Goal: Information Seeking & Learning: Learn about a topic

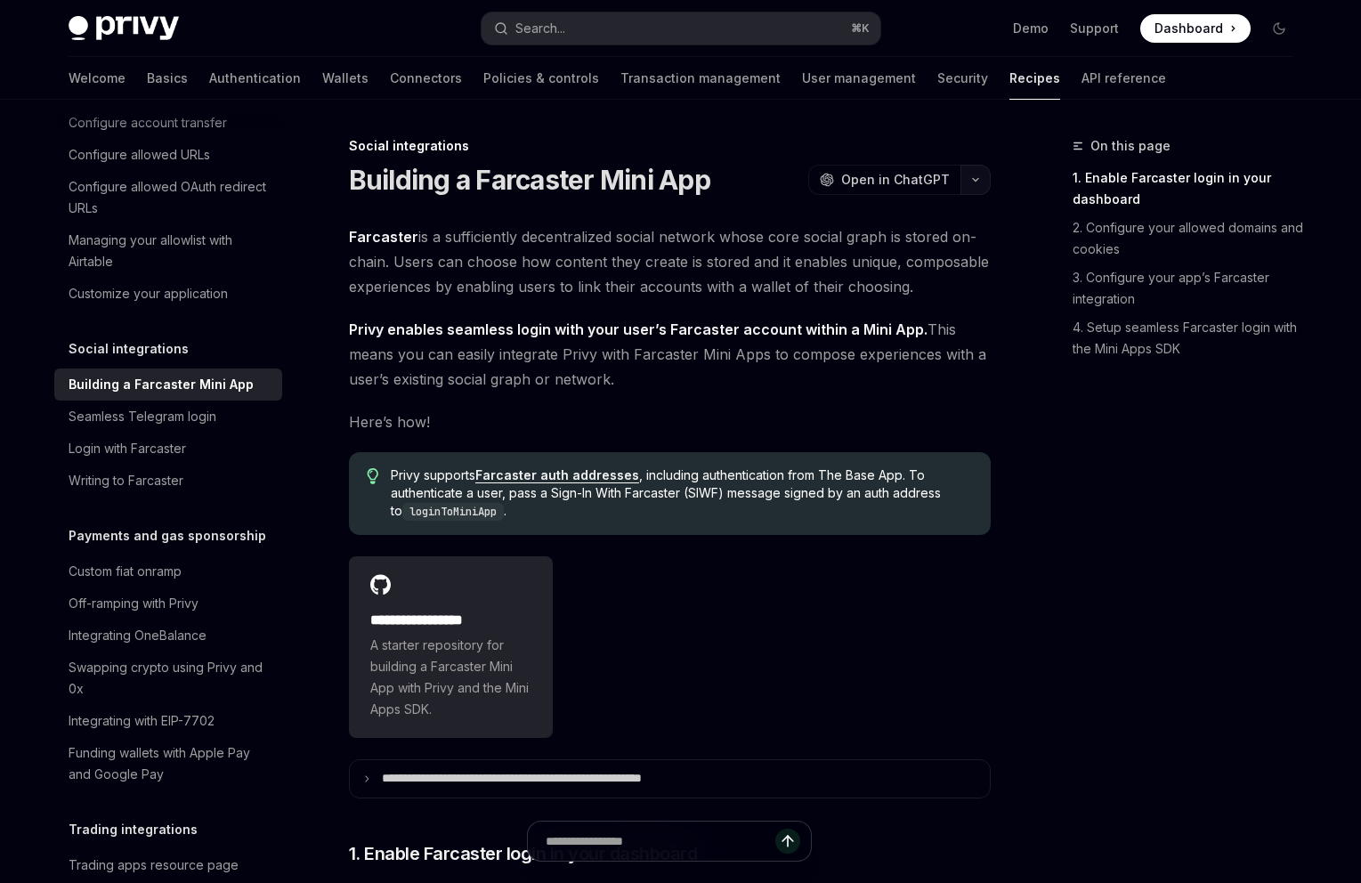
click at [982, 183] on button "button" at bounding box center [976, 180] width 30 height 30
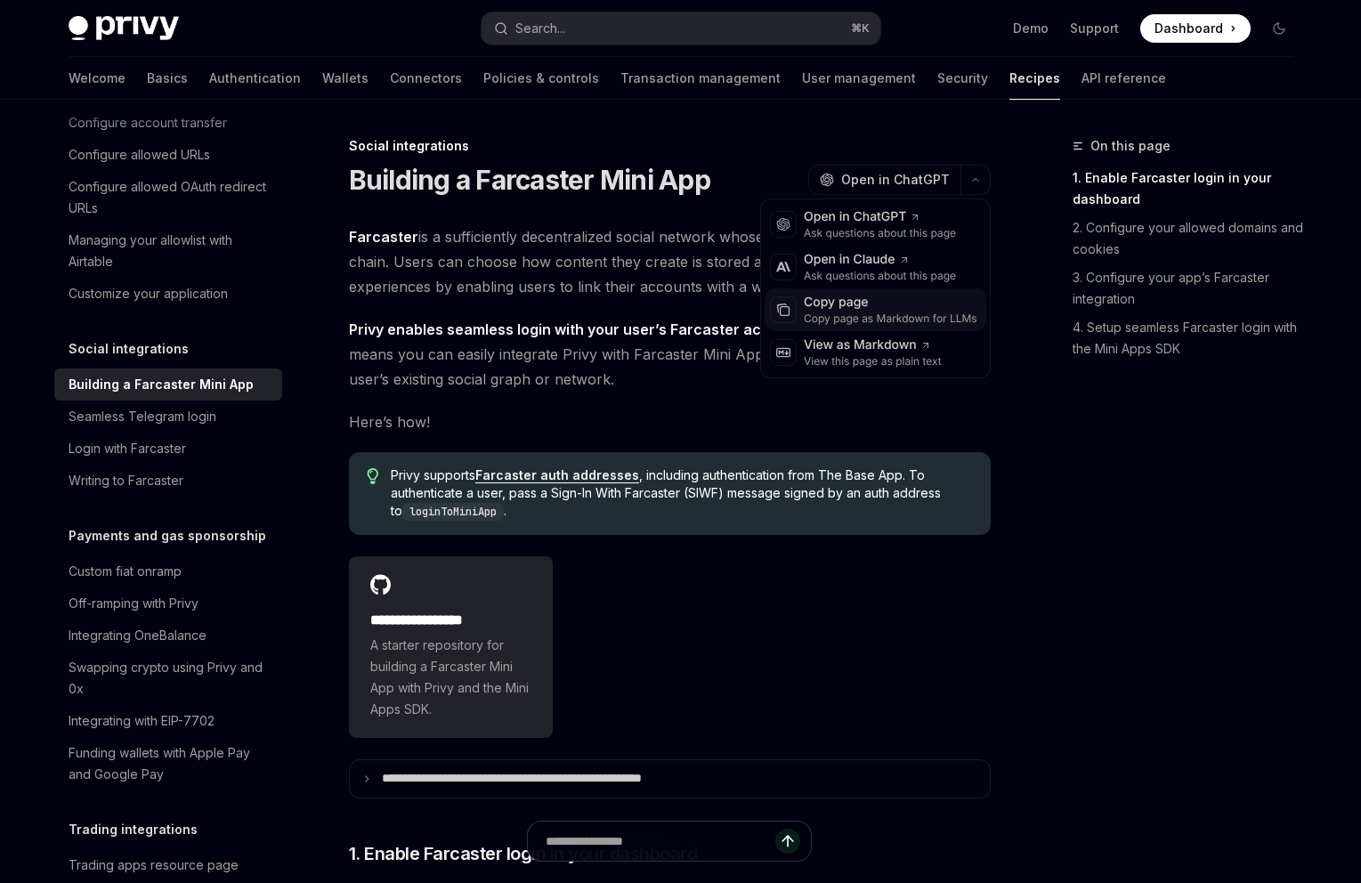
click at [849, 322] on div "Copy page as Markdown for LLMs" at bounding box center [891, 319] width 174 height 14
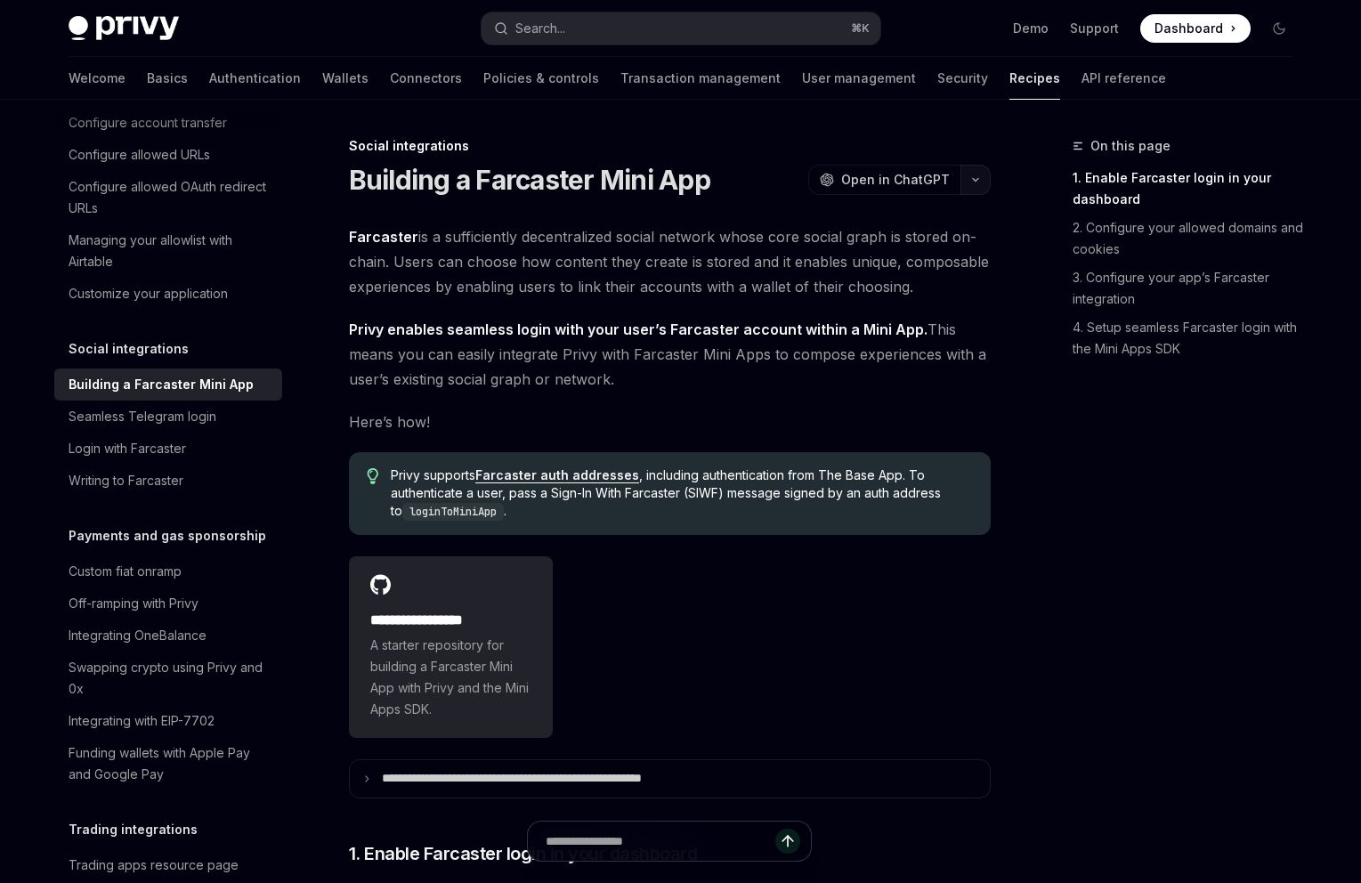
click at [972, 176] on icon "button" at bounding box center [975, 179] width 21 height 7
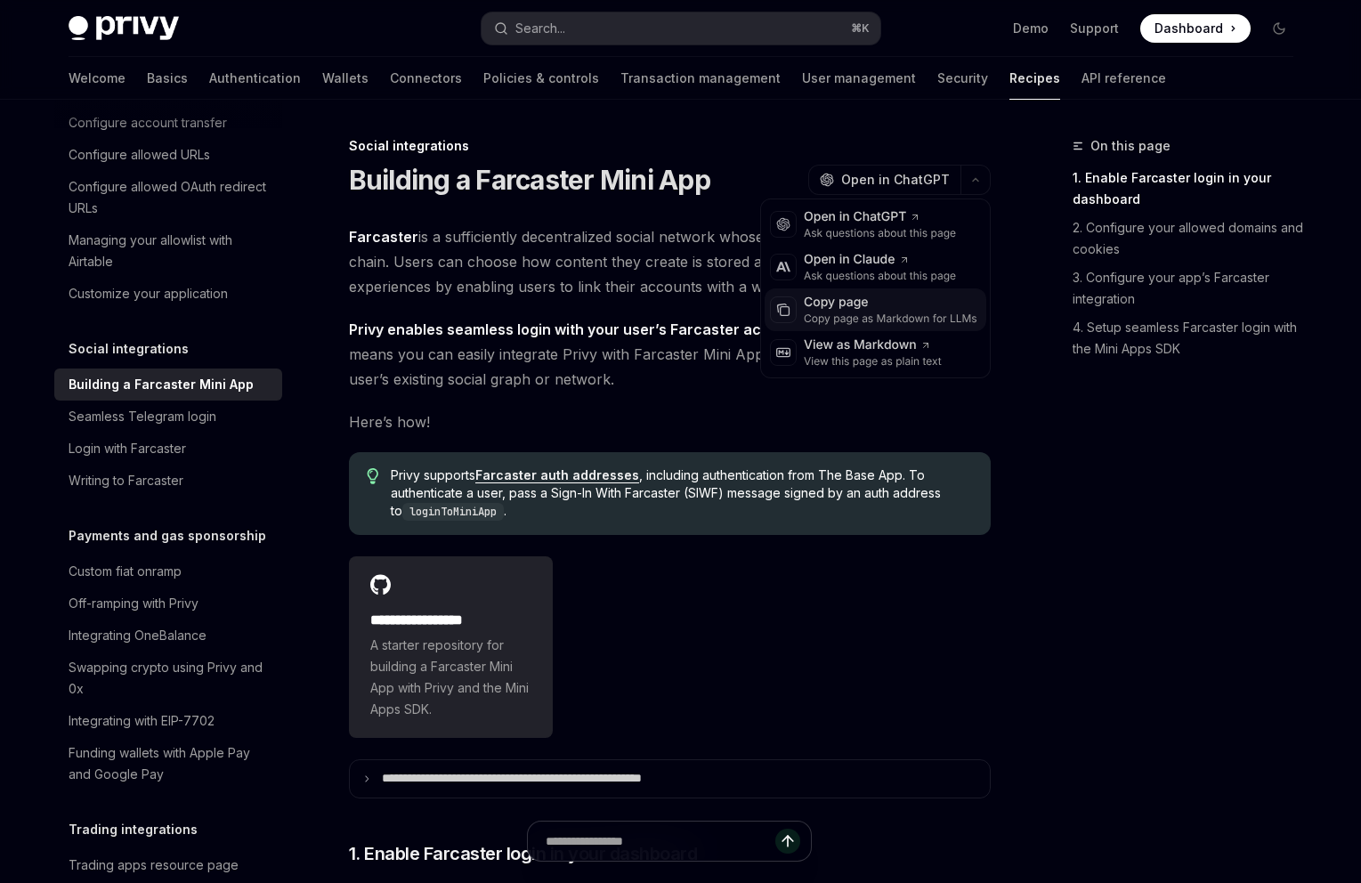
click at [881, 302] on div "Copy page" at bounding box center [891, 303] width 174 height 18
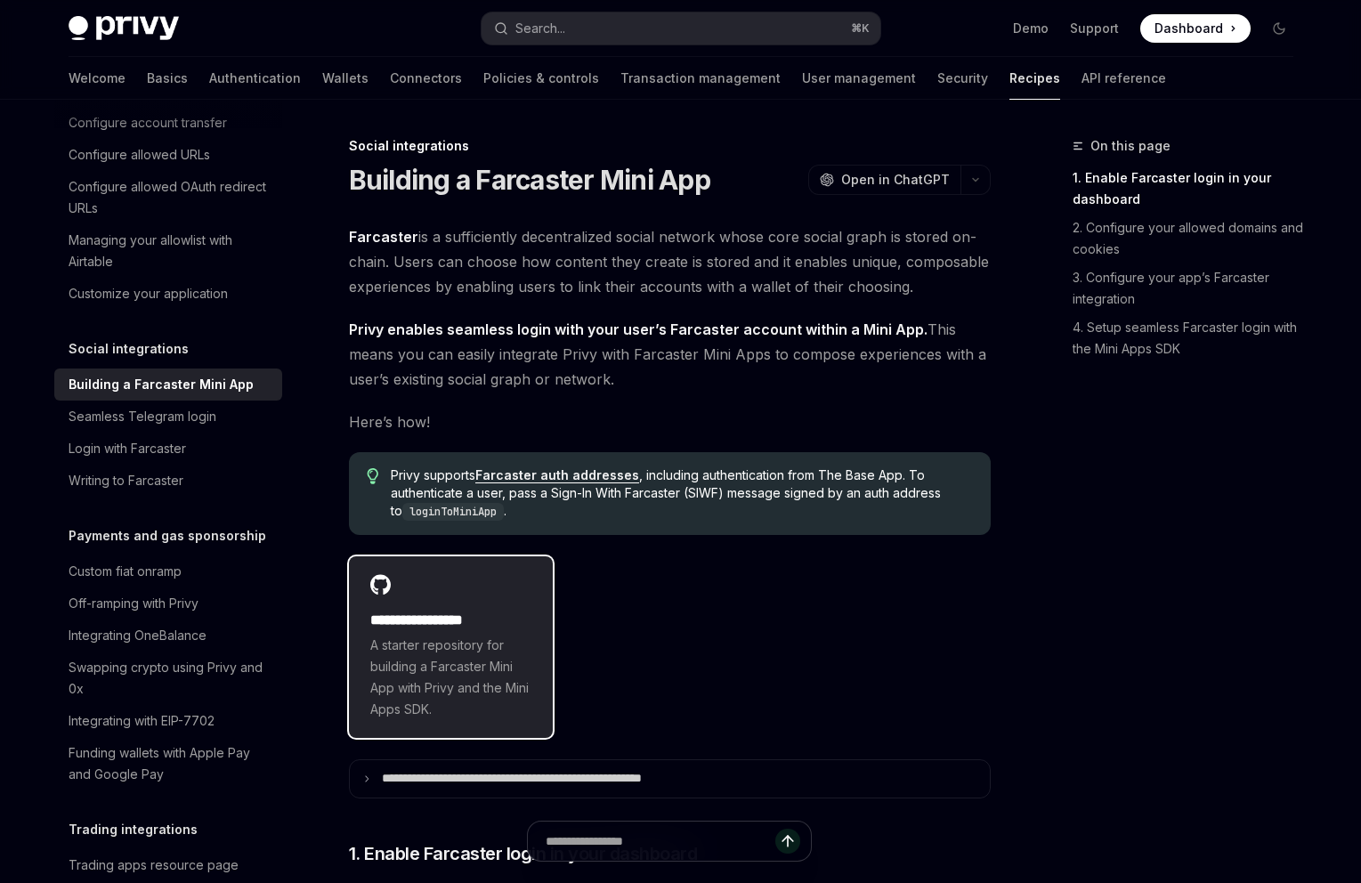
click at [433, 628] on h2 "**********" at bounding box center [451, 620] width 162 height 21
click at [536, 31] on div "Search..." at bounding box center [540, 28] width 50 height 21
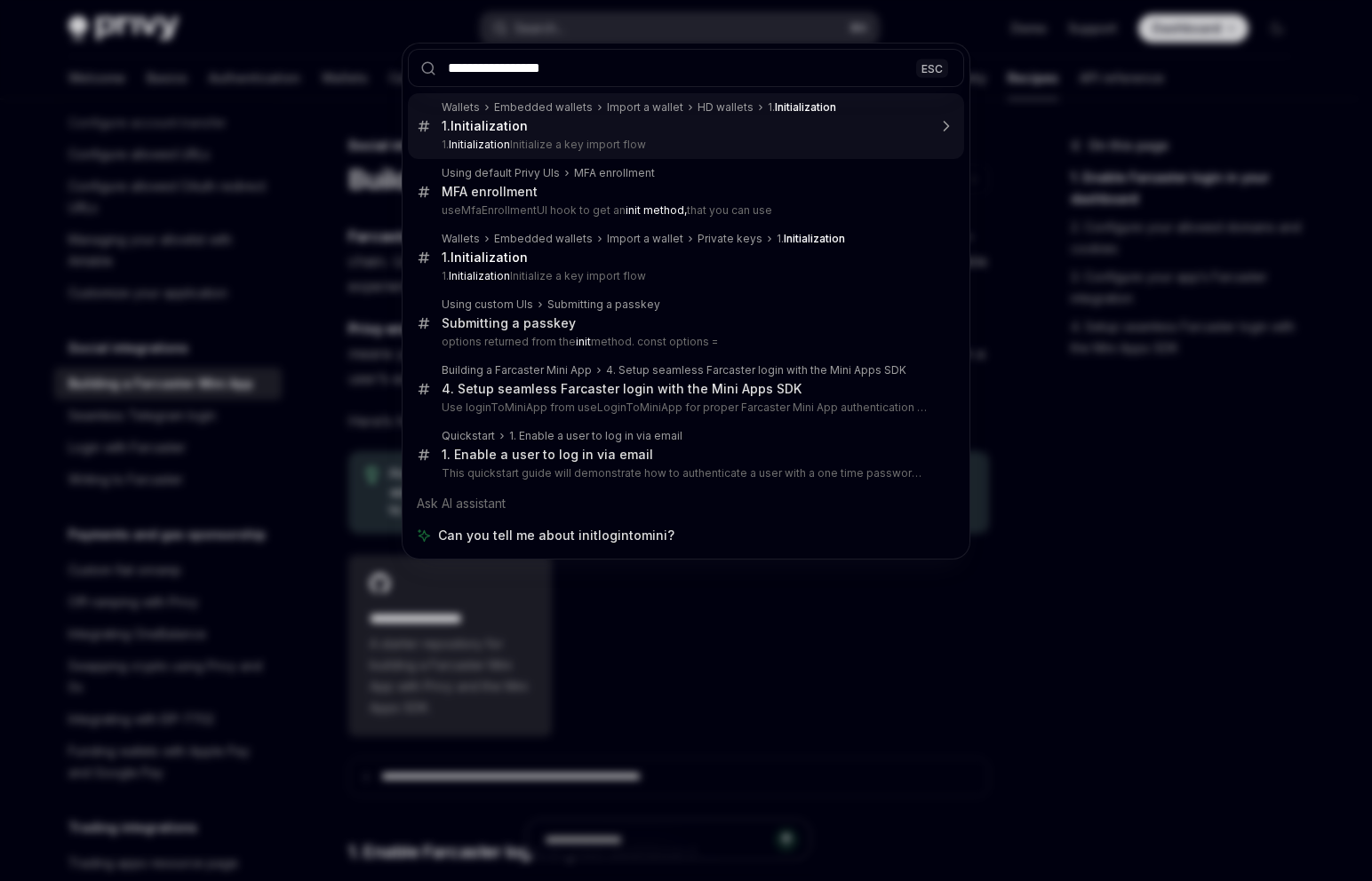
type input "**********"
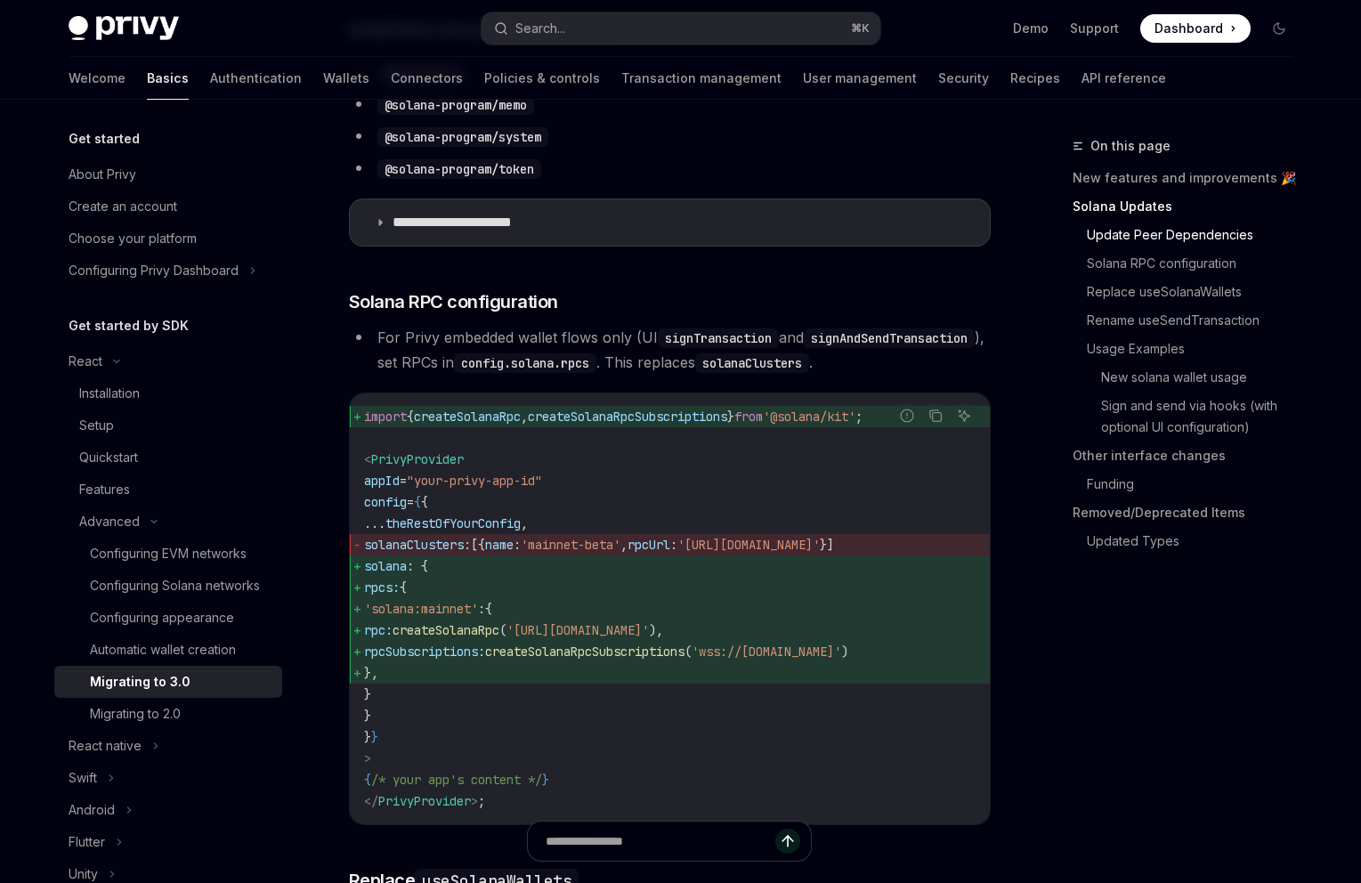
scroll to position [840, 0]
click at [725, 159] on li "@solana-program/token" at bounding box center [670, 167] width 642 height 25
click at [808, 34] on button "Search... ⌘ K" at bounding box center [681, 28] width 399 height 32
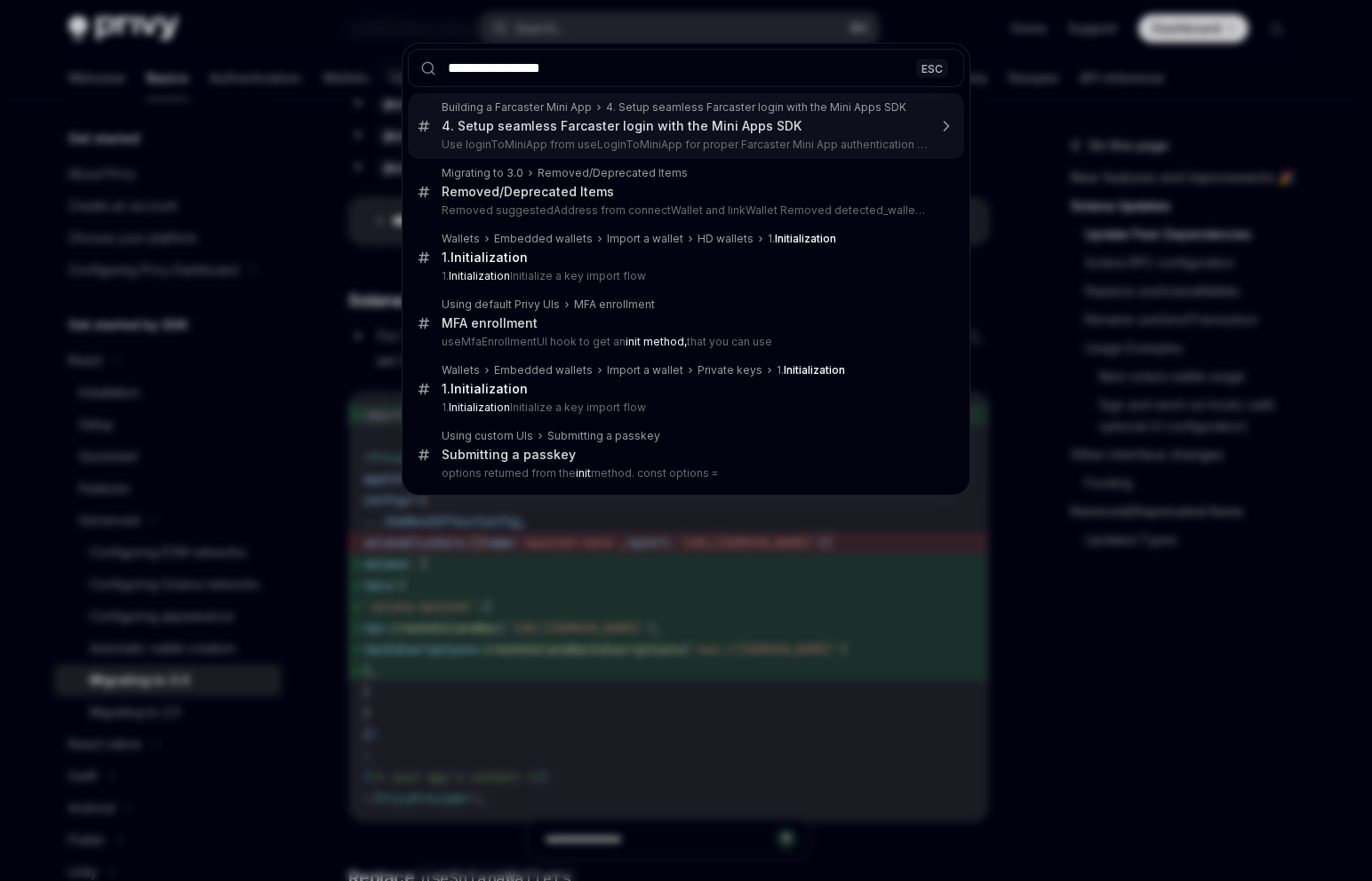
type input "**********"
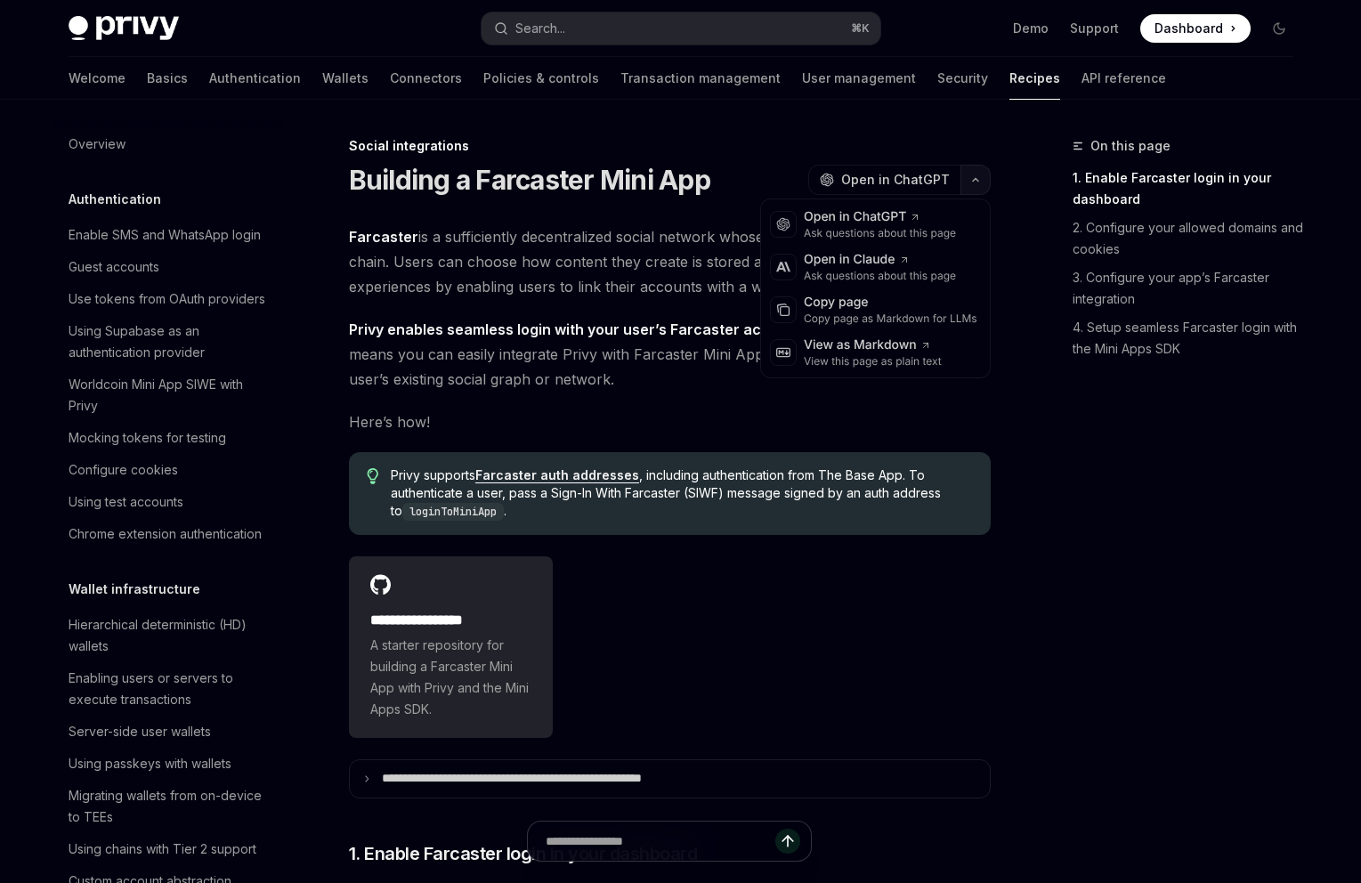
click at [981, 181] on button "button" at bounding box center [976, 180] width 30 height 30
click at [866, 299] on div "Copy page" at bounding box center [891, 303] width 174 height 18
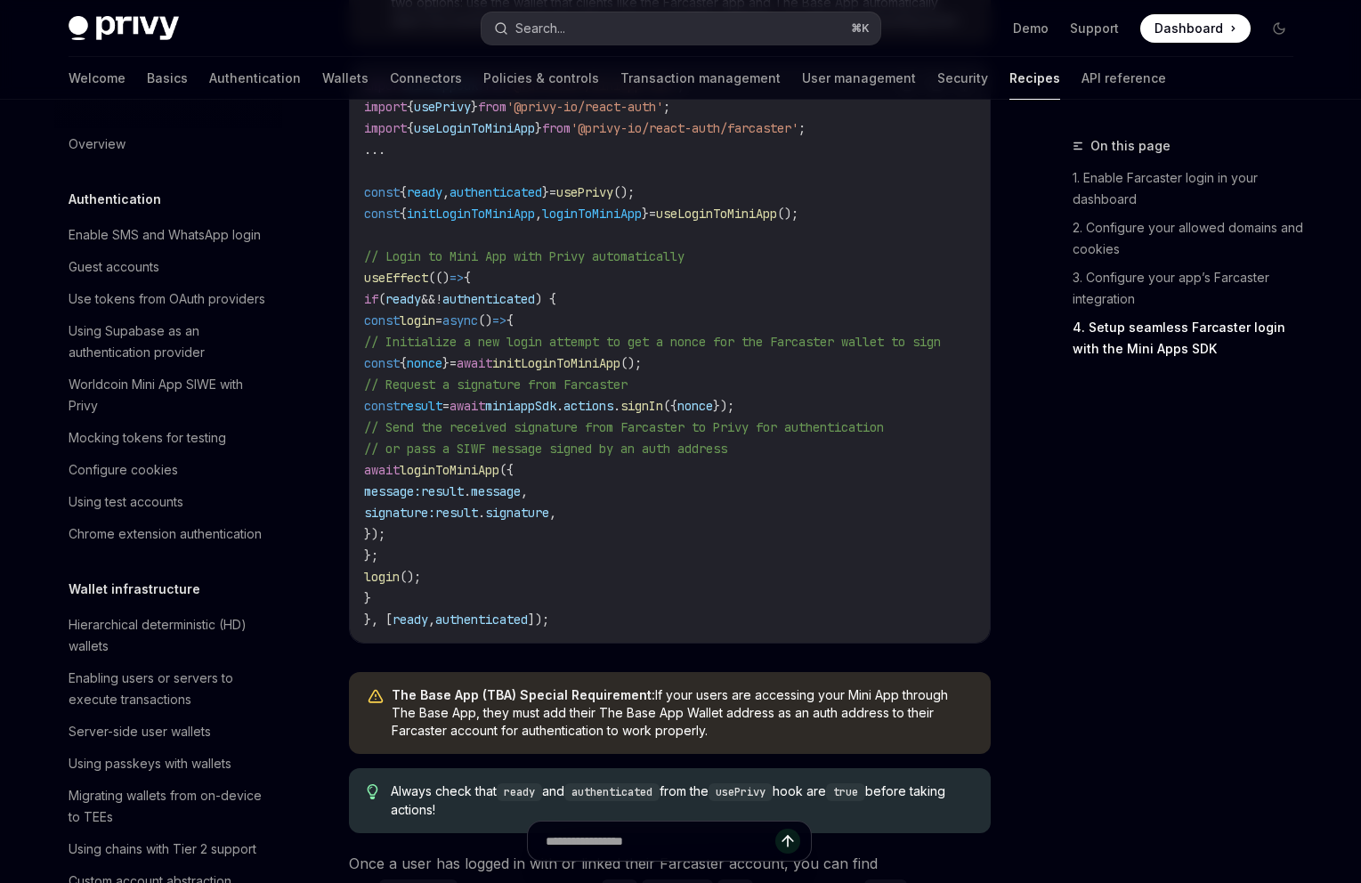
click at [563, 35] on div "Search..." at bounding box center [540, 28] width 50 height 21
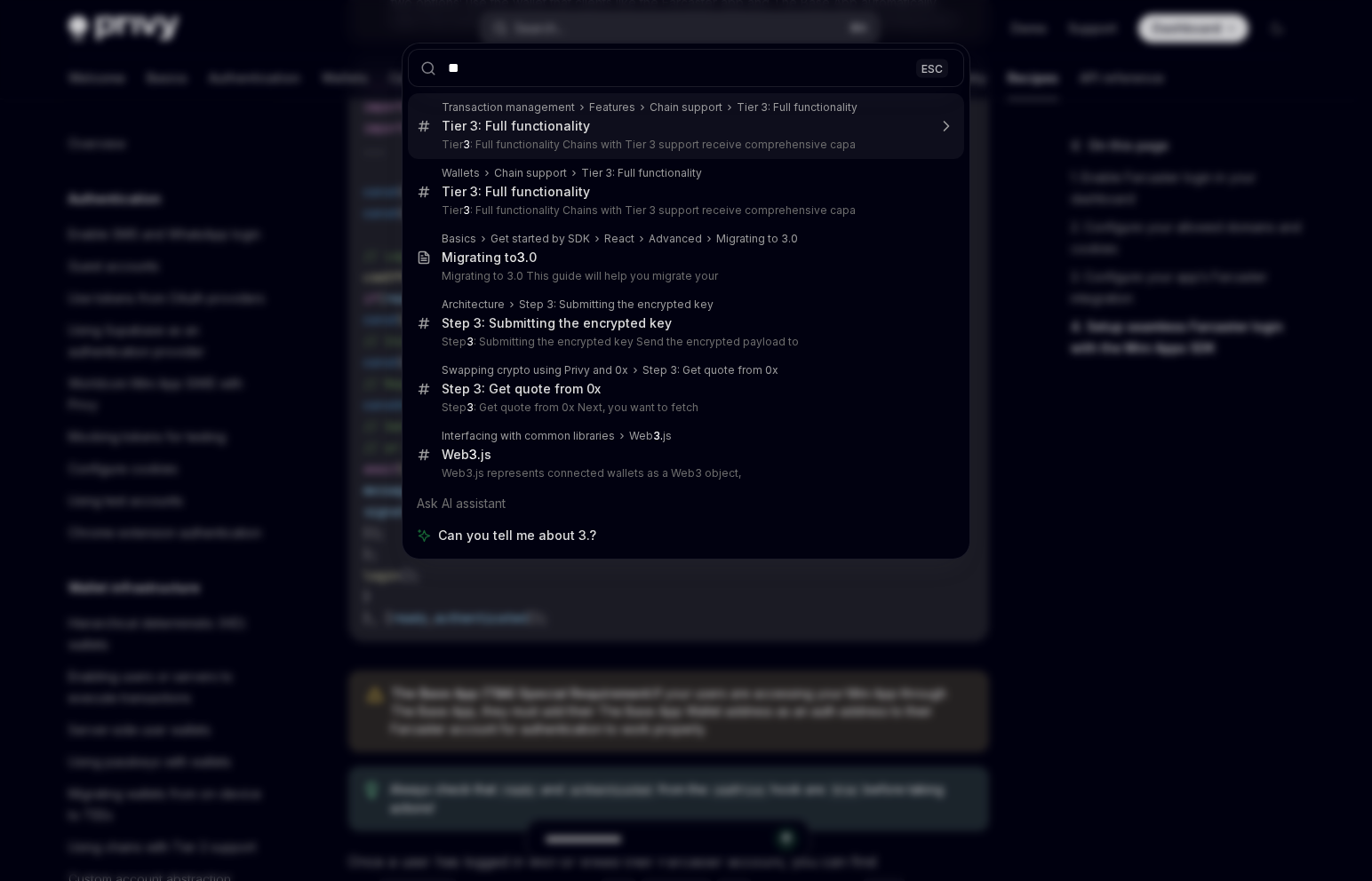
type input "***"
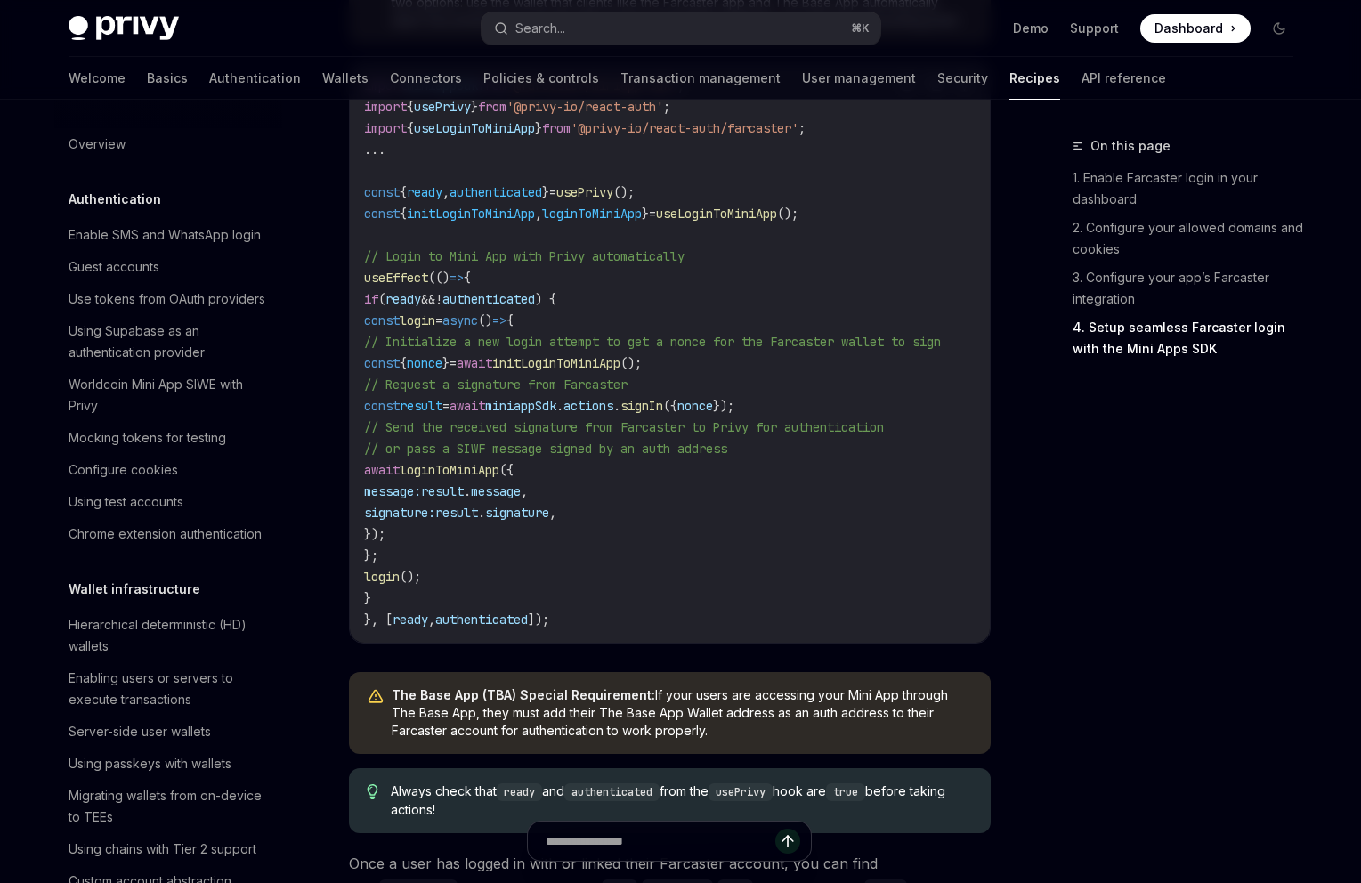
scroll to position [2309, 0]
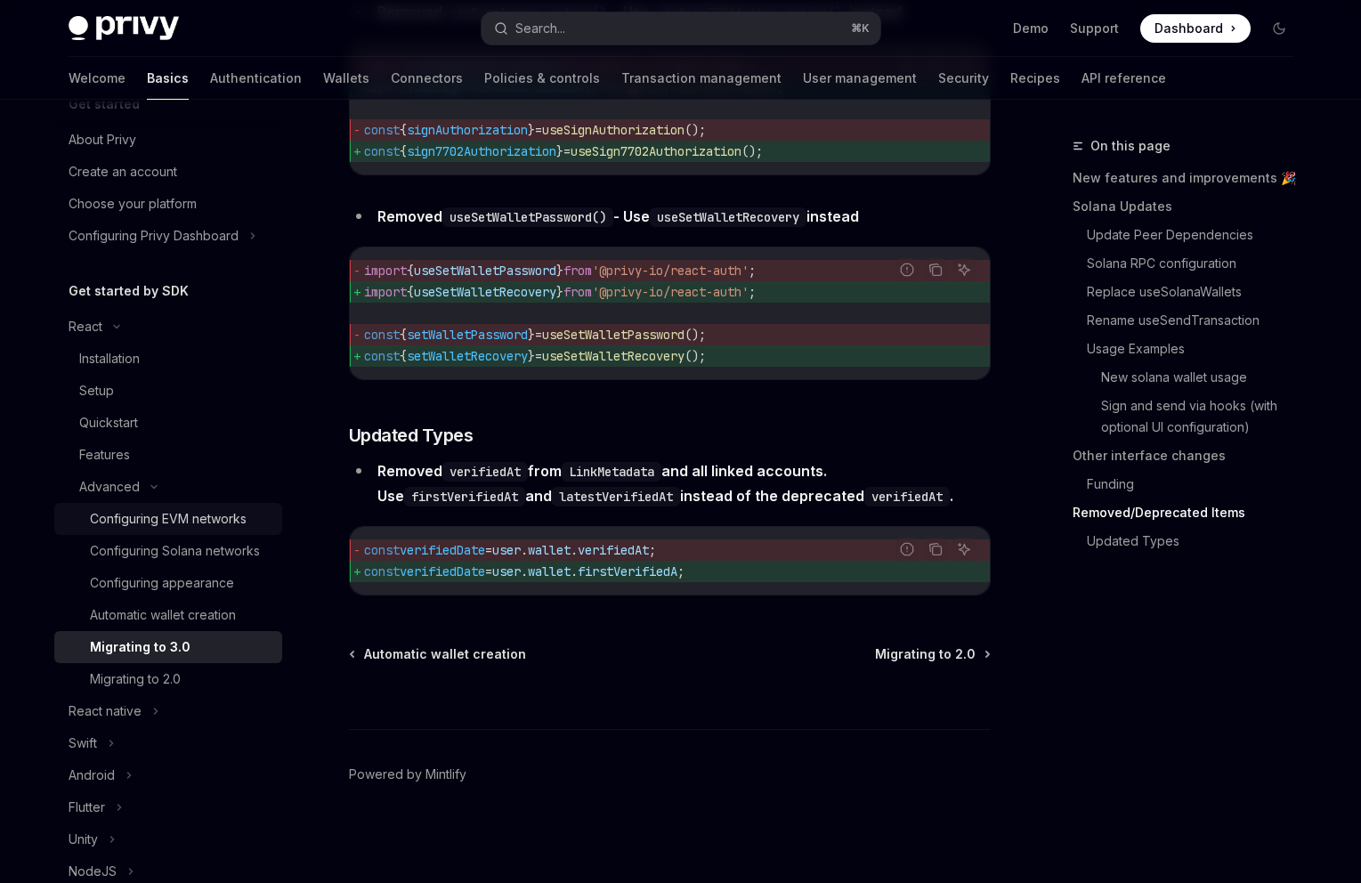
scroll to position [470, 0]
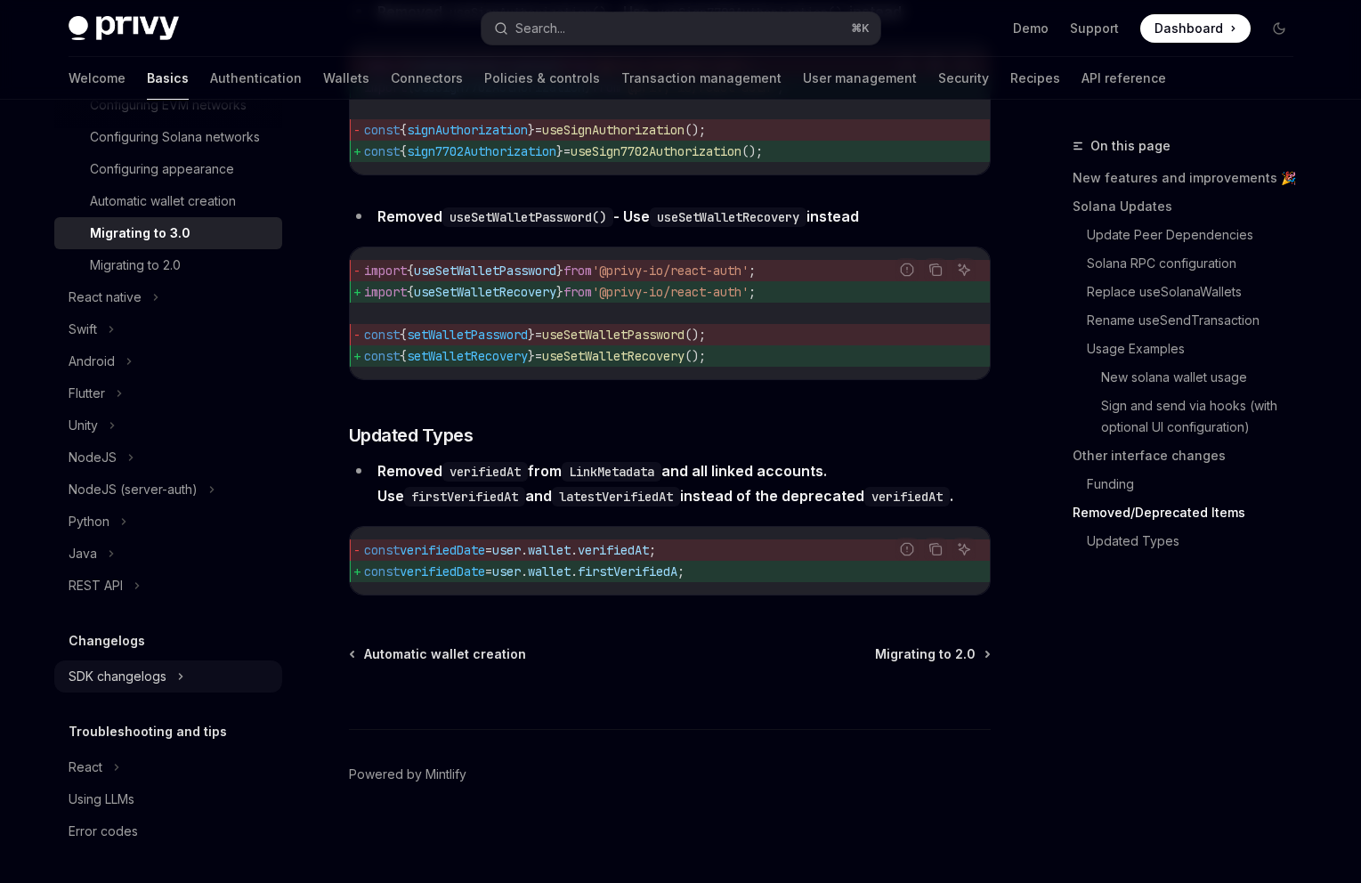
click at [130, 673] on div "SDK changelogs" at bounding box center [118, 676] width 98 height 21
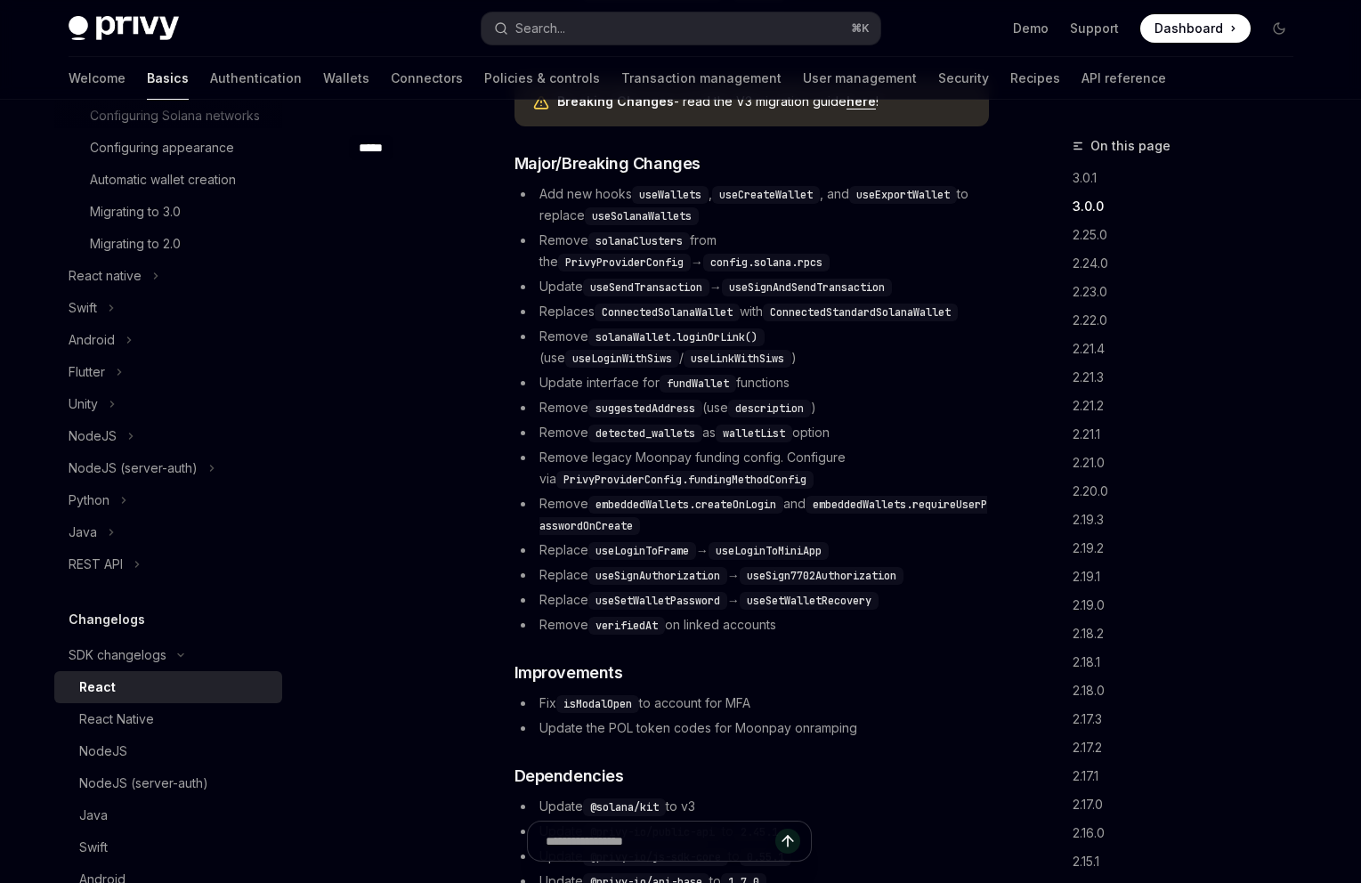
scroll to position [474, 0]
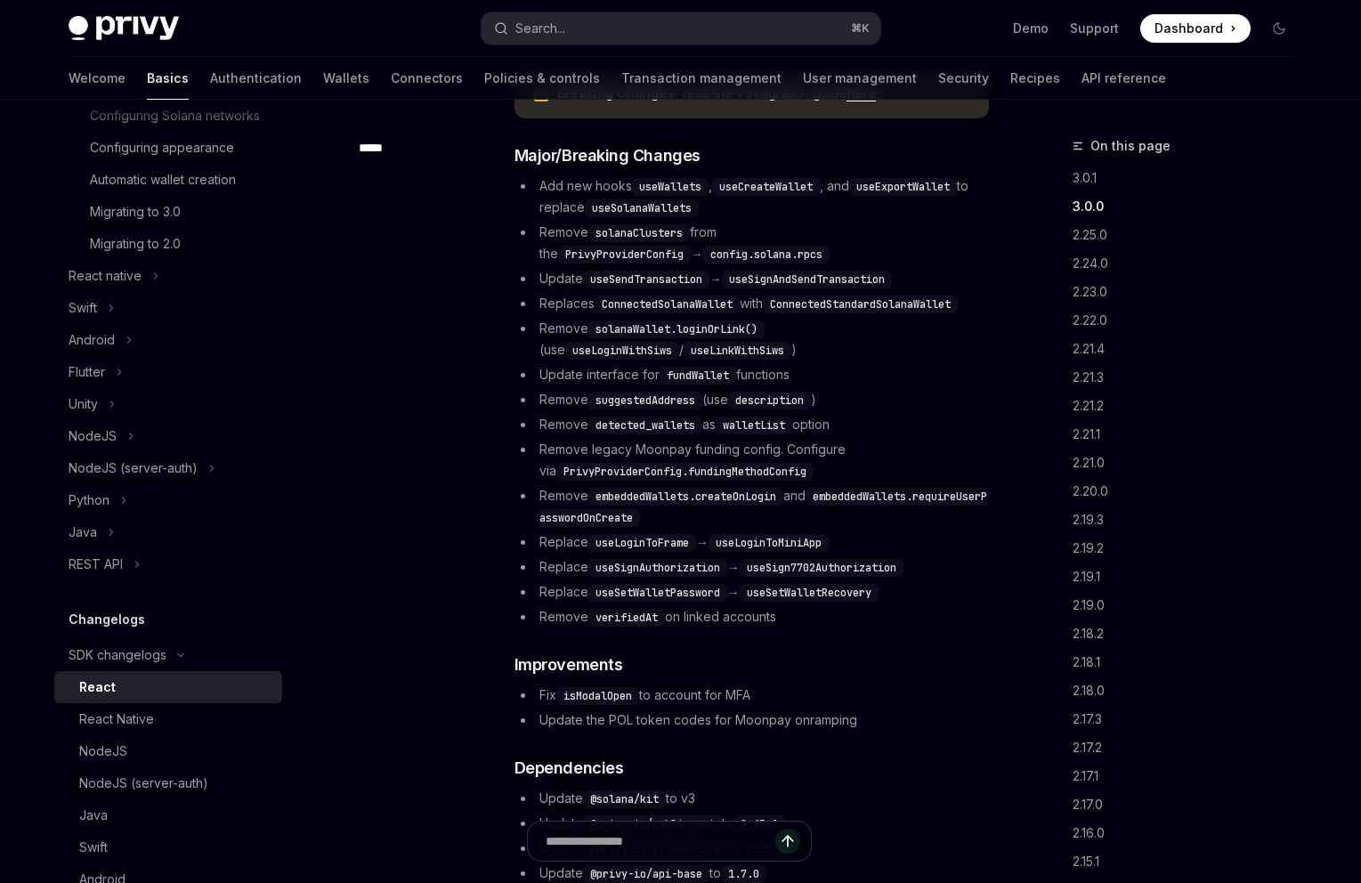
click at [637, 543] on code "useLoginToFrame" at bounding box center [642, 543] width 108 height 18
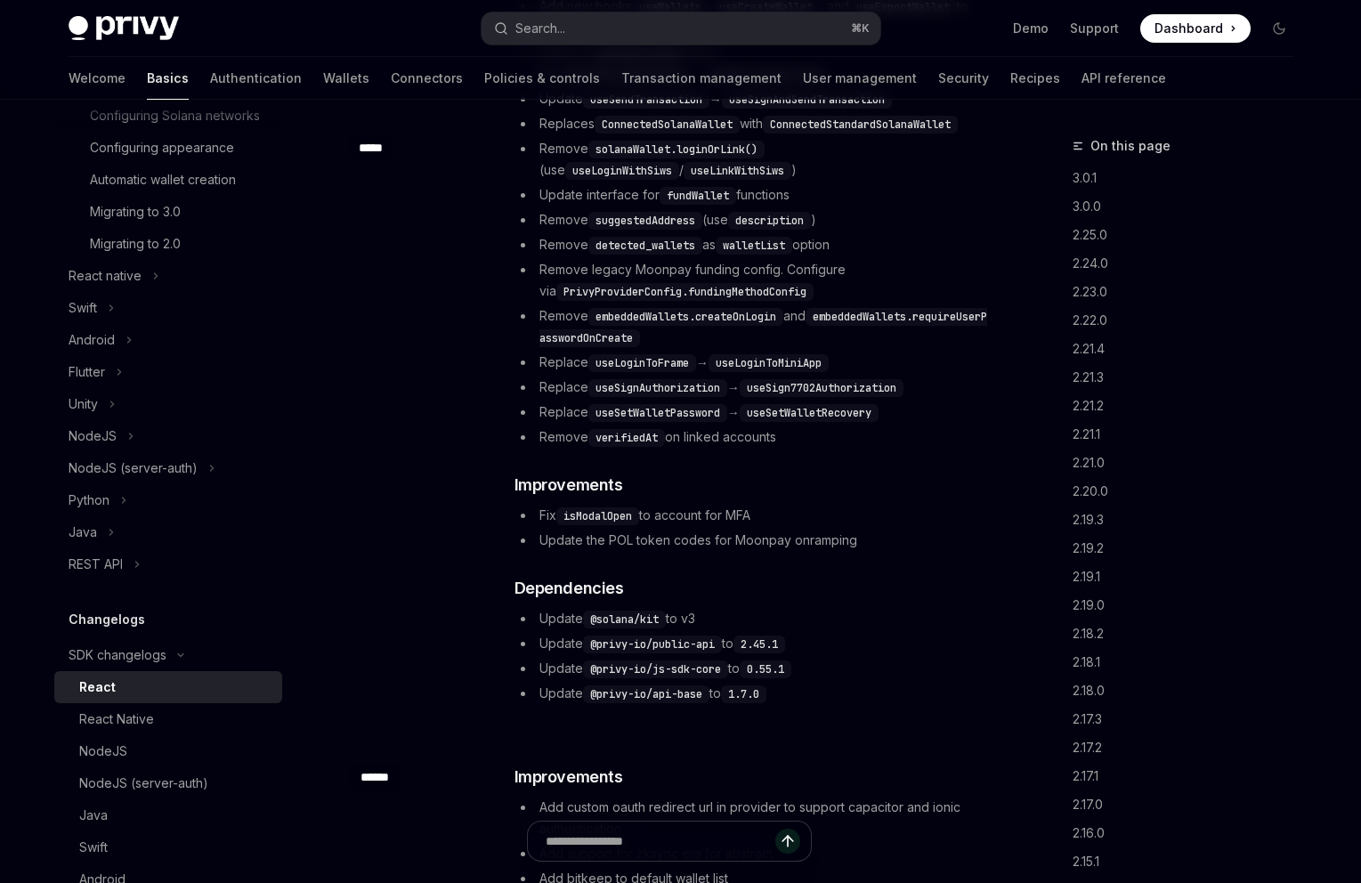
scroll to position [655, 0]
click at [616, 361] on code "useLoginToFrame" at bounding box center [642, 362] width 108 height 18
copy code "useLoginToFrame"
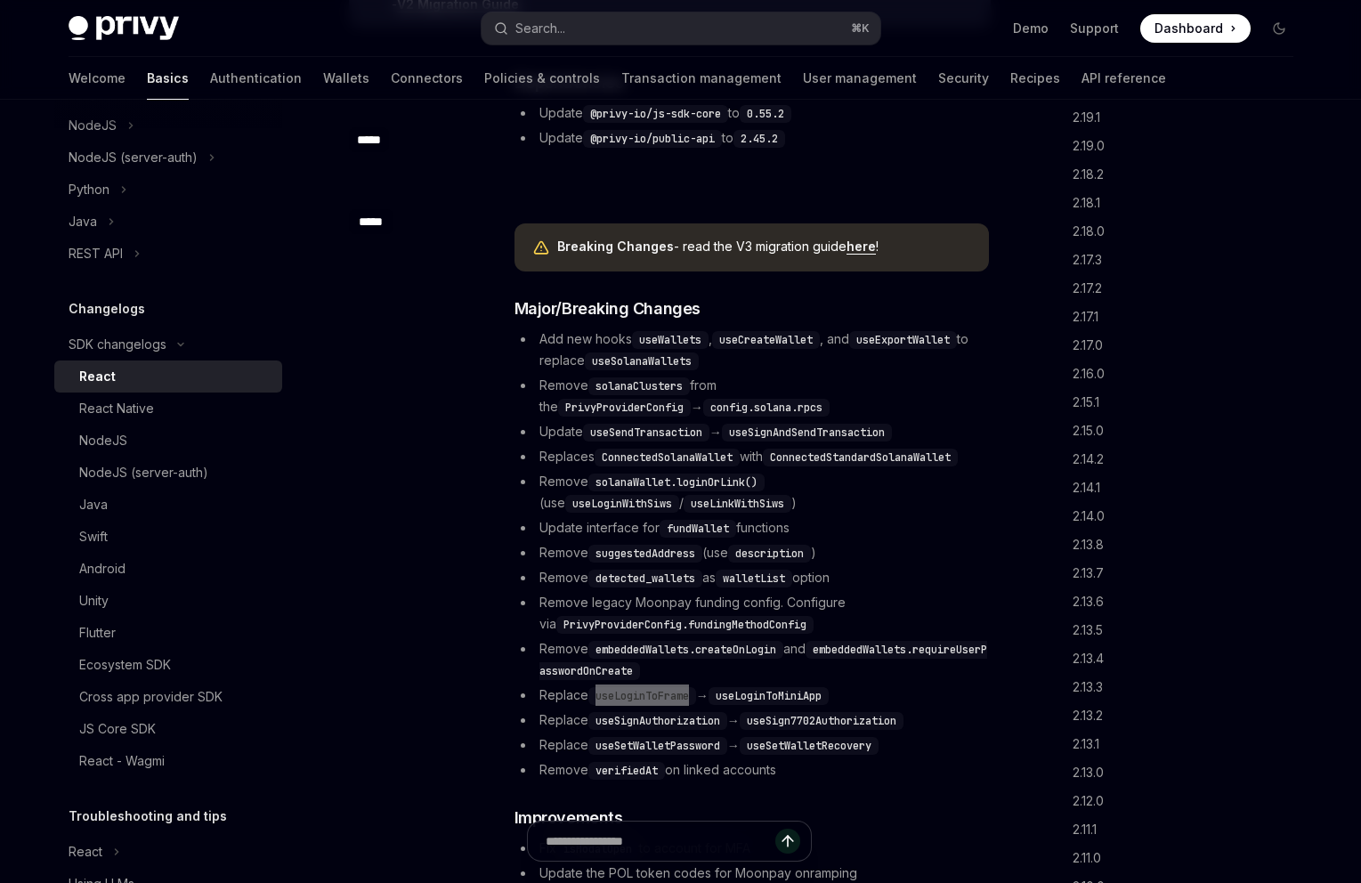
scroll to position [887, 0]
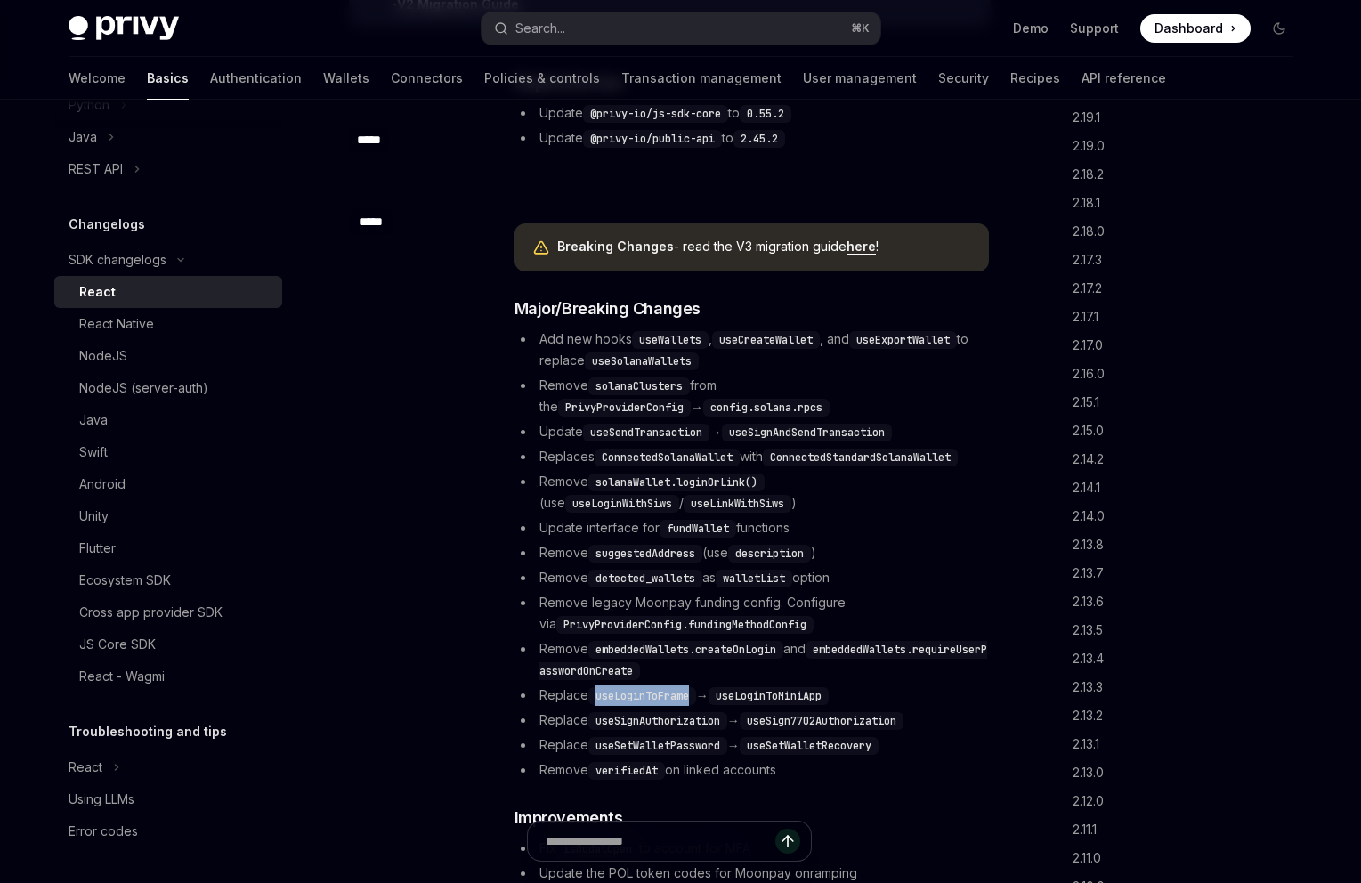
click at [858, 247] on link "here" at bounding box center [861, 247] width 29 height 16
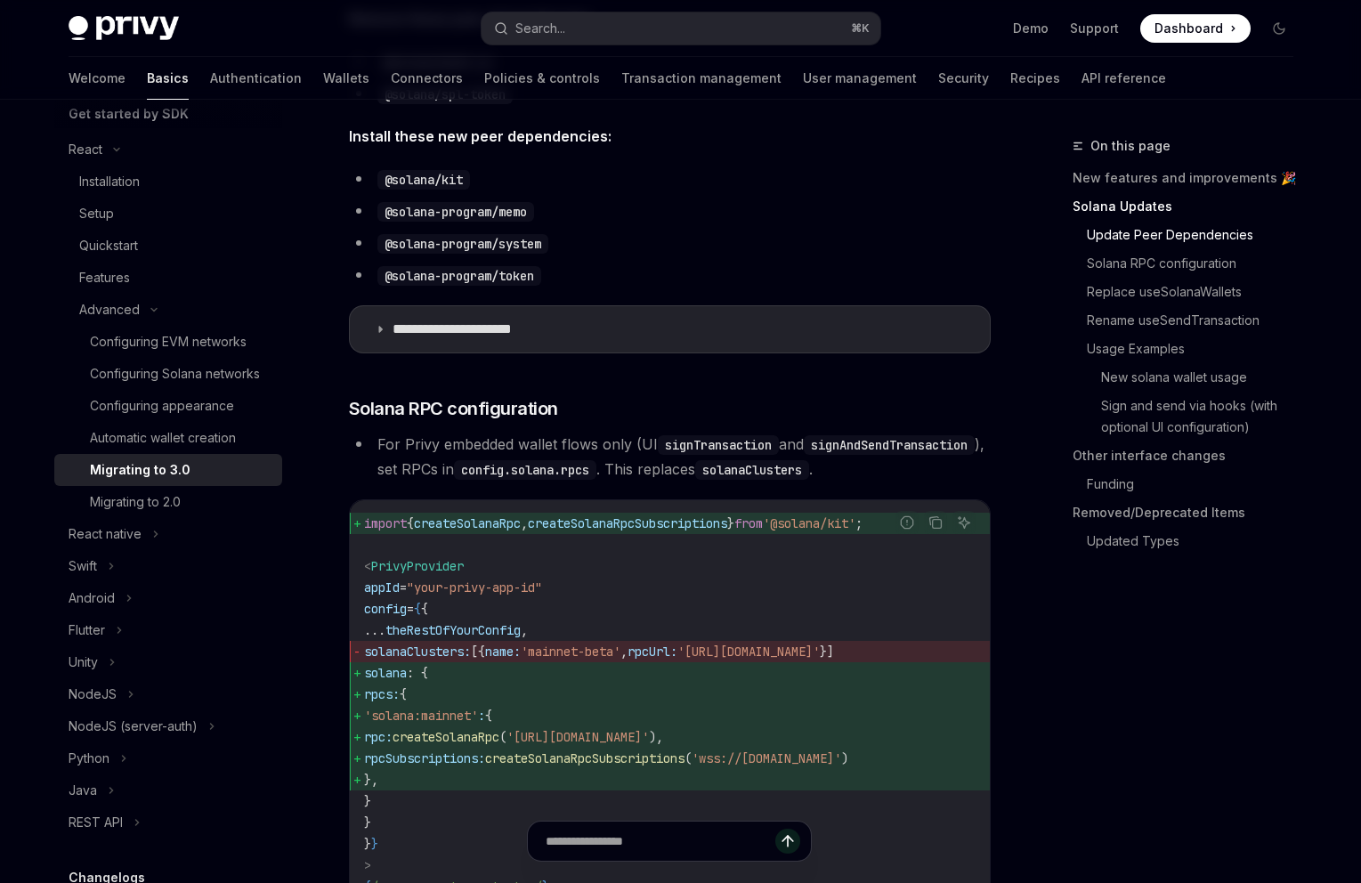
scroll to position [736, 0]
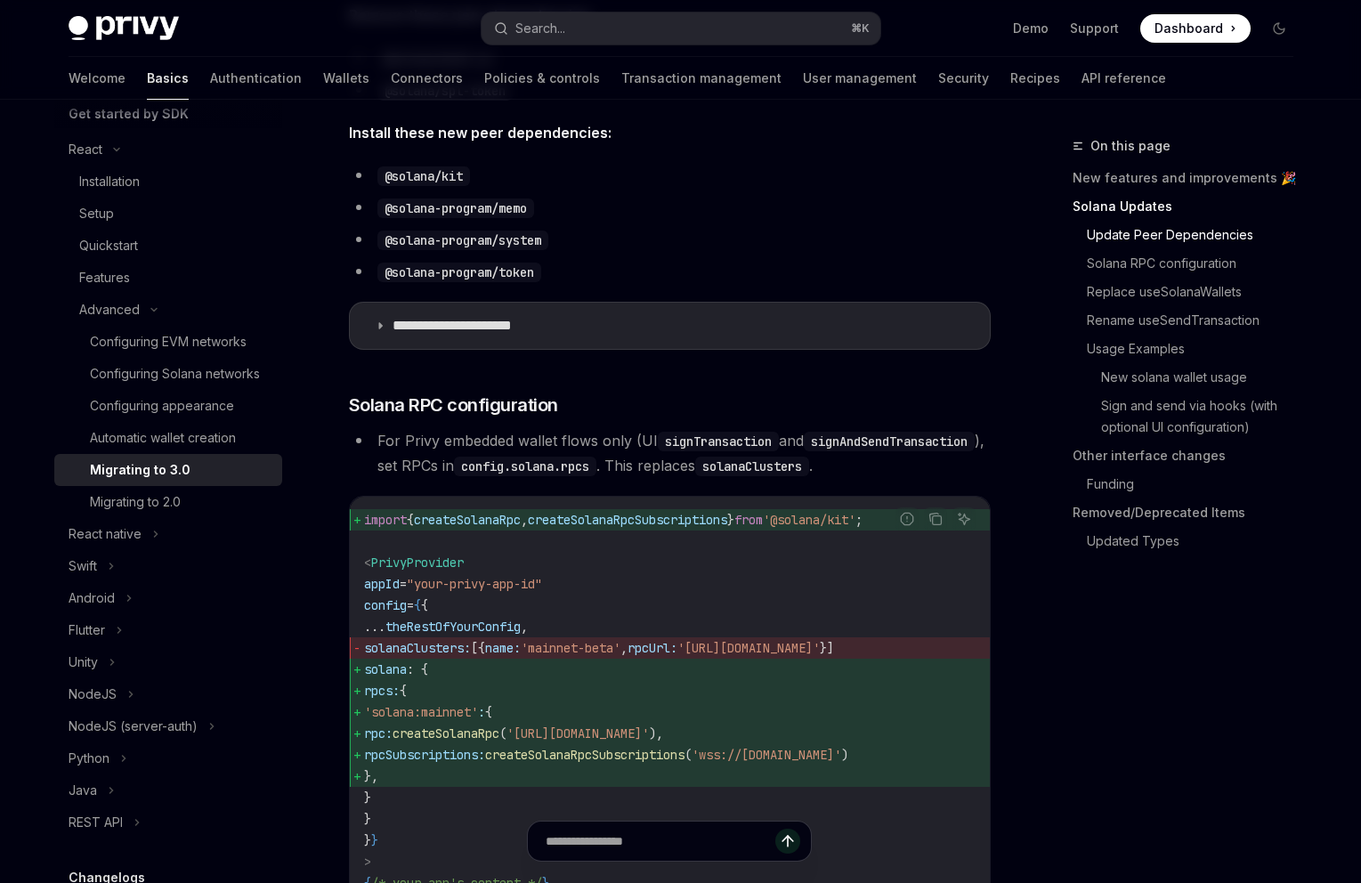
type textarea "*"
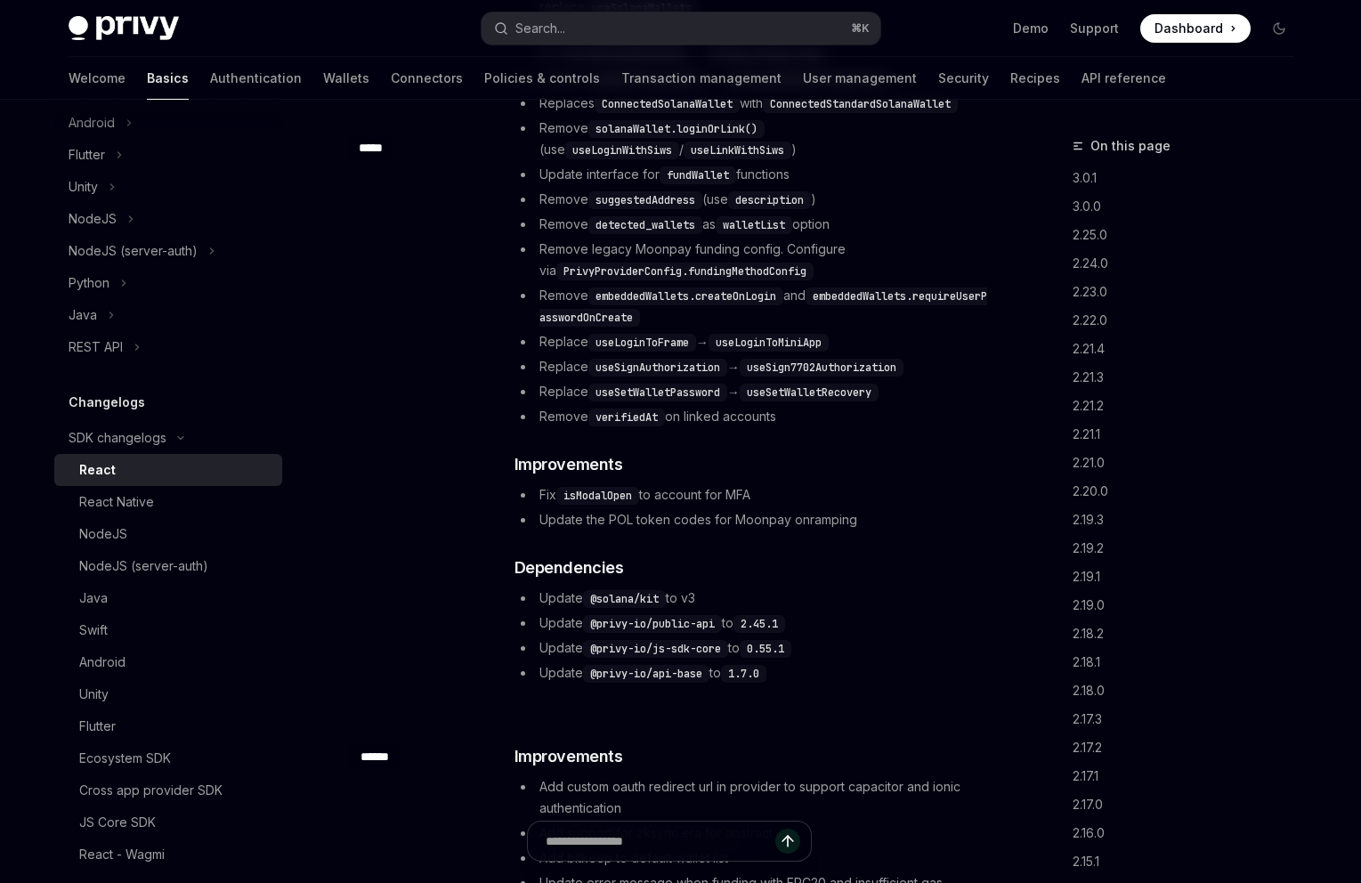
scroll to position [677, 0]
click at [653, 339] on code "useLoginToFrame" at bounding box center [642, 341] width 108 height 18
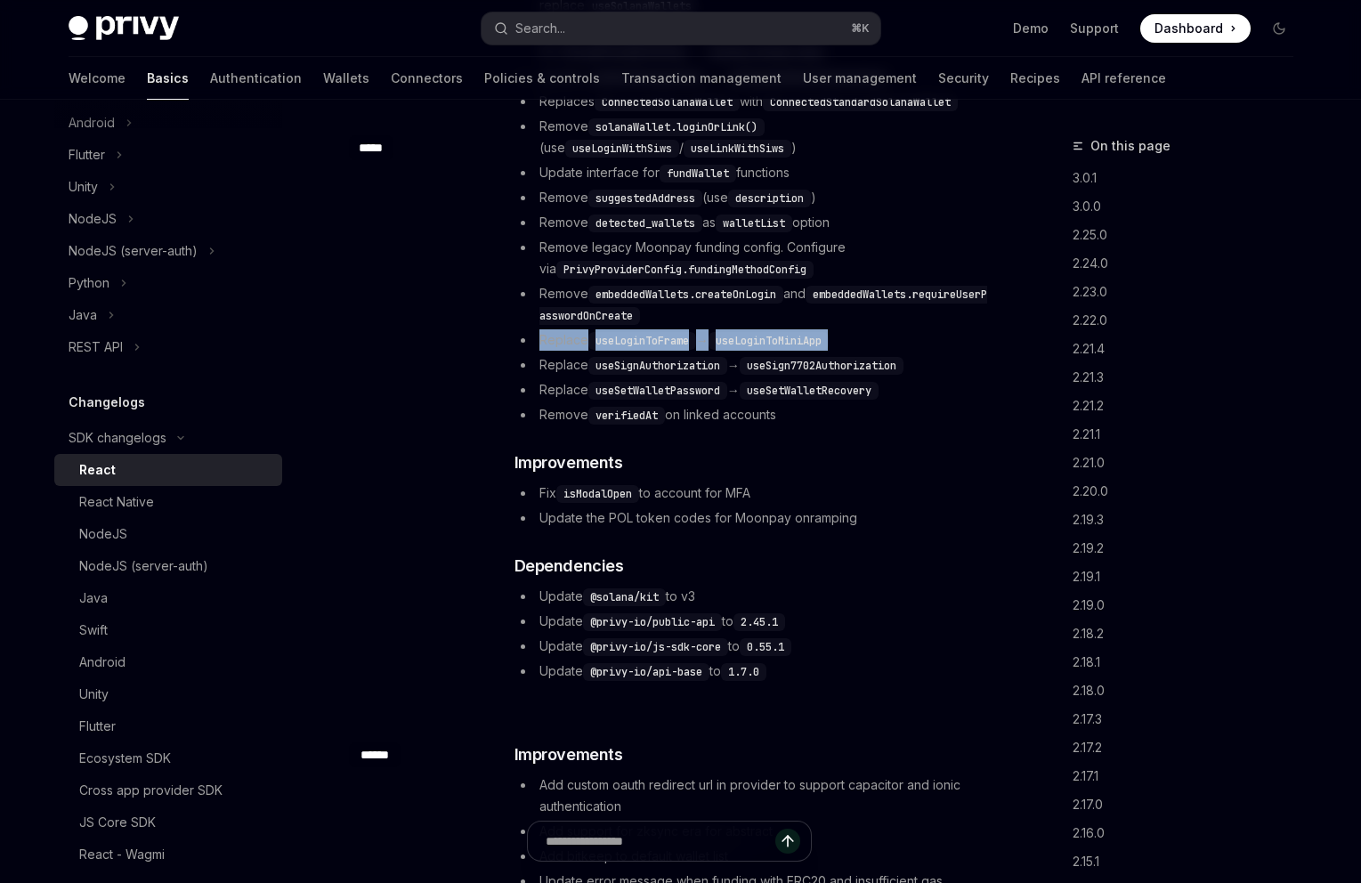
click at [653, 339] on code "useLoginToFrame" at bounding box center [642, 341] width 108 height 18
click at [560, 349] on li "Replace useLoginToFrame → useLoginToMiniApp" at bounding box center [752, 339] width 474 height 21
click at [618, 342] on code "useLoginToFrame" at bounding box center [642, 341] width 108 height 18
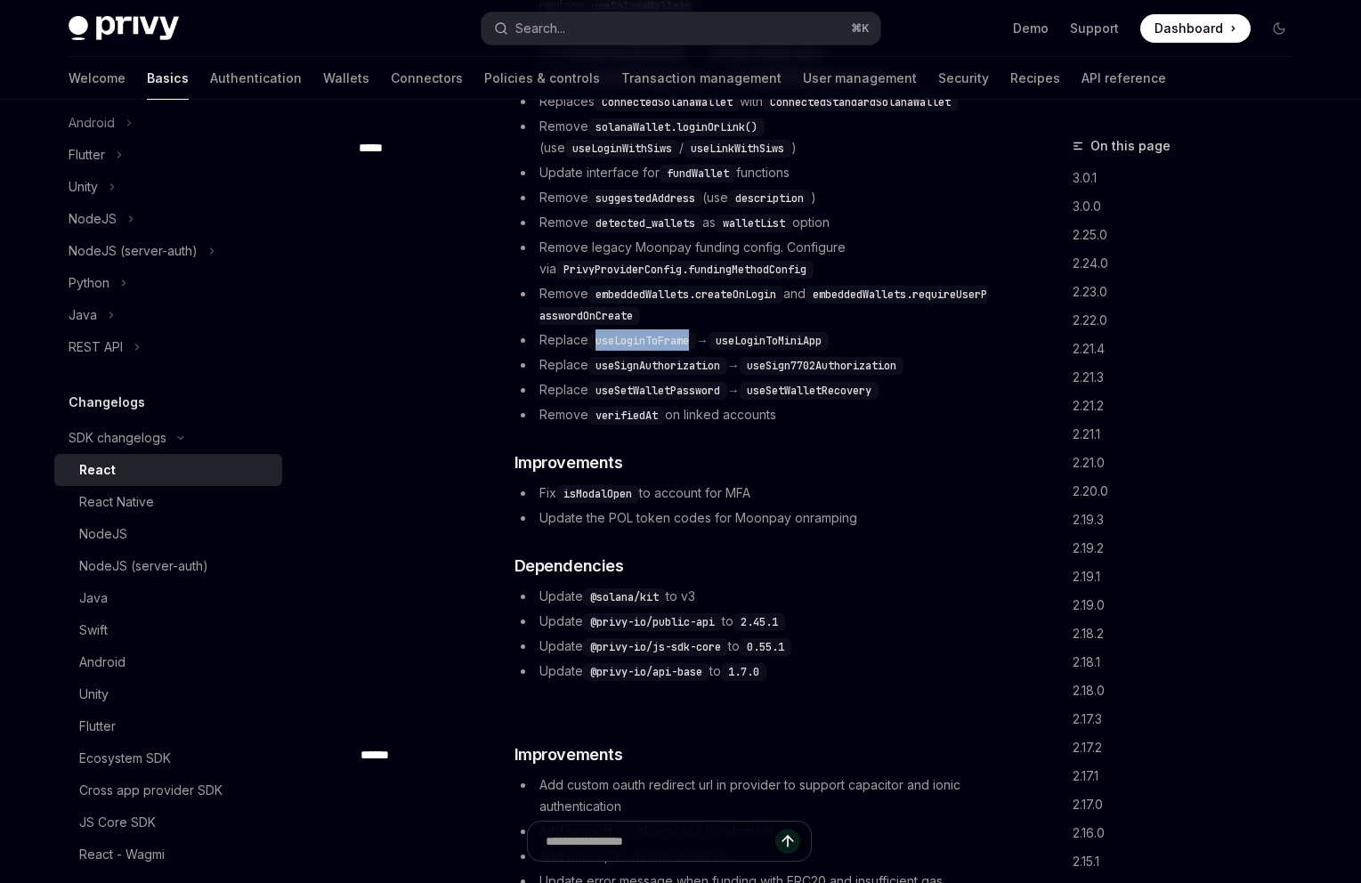
copy code "useLoginToFrame"
click at [563, 33] on div "Search..." at bounding box center [540, 28] width 50 height 21
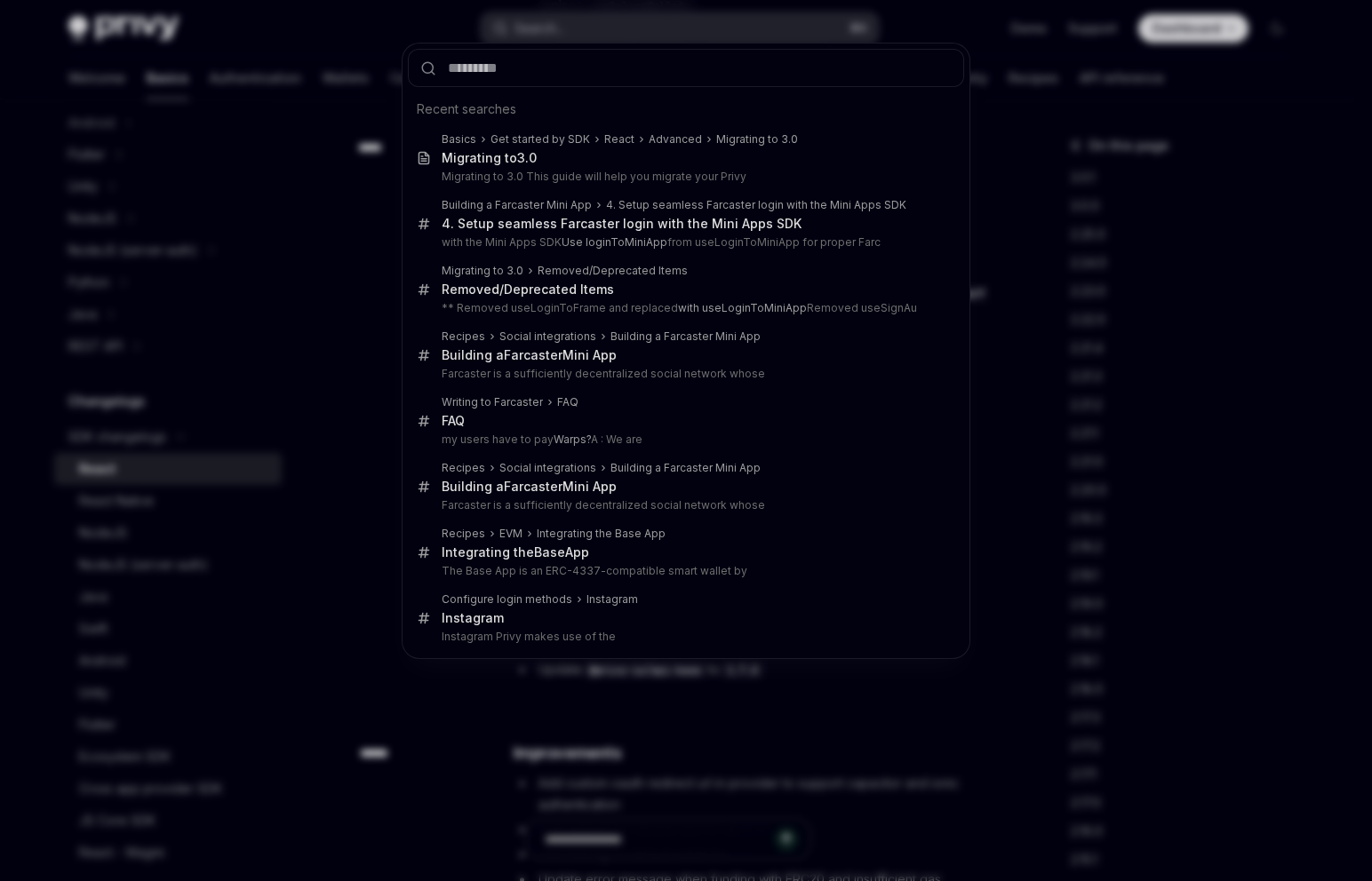
type input "**********"
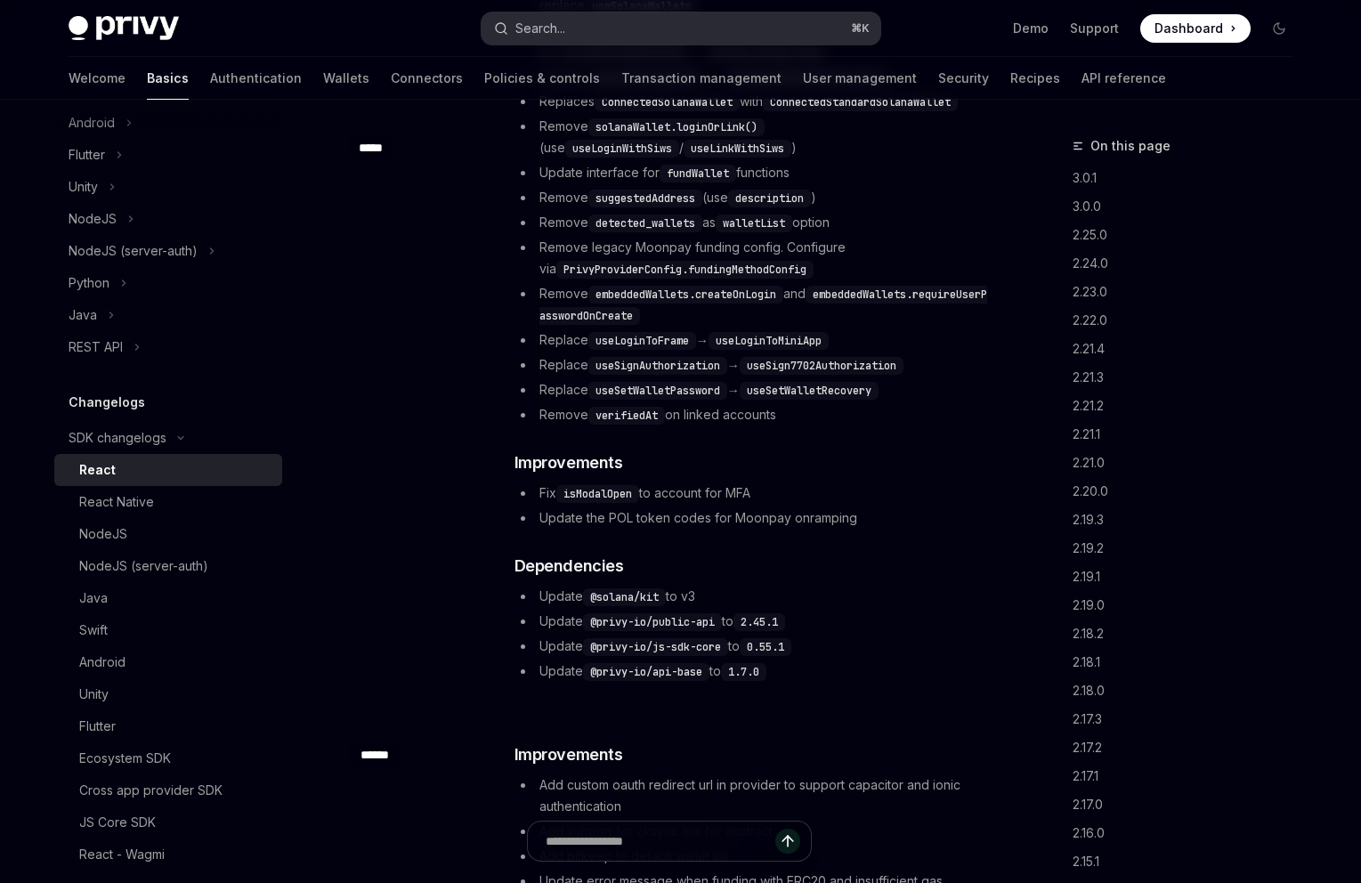
type textarea "*"
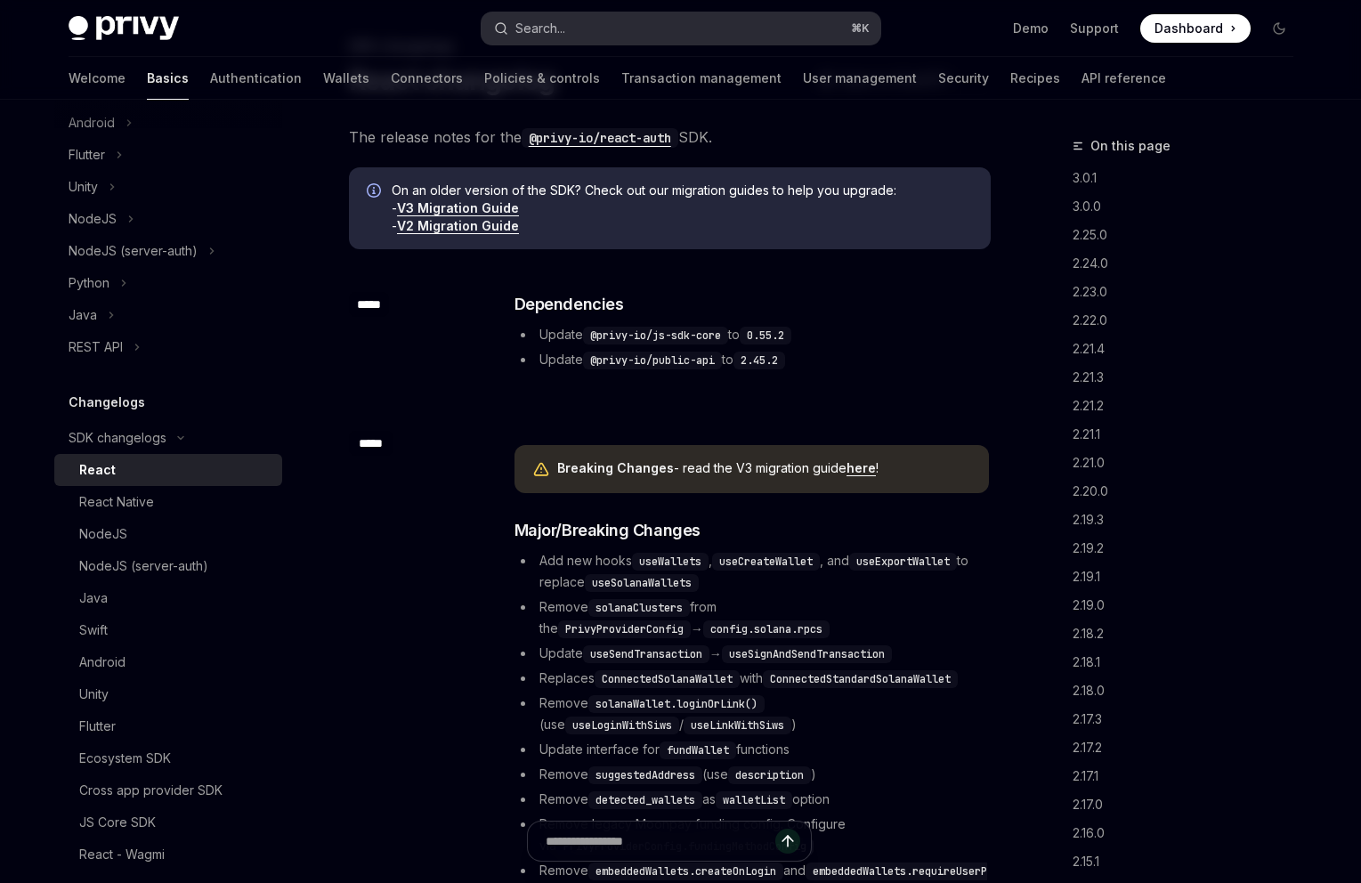
scroll to position [212, 0]
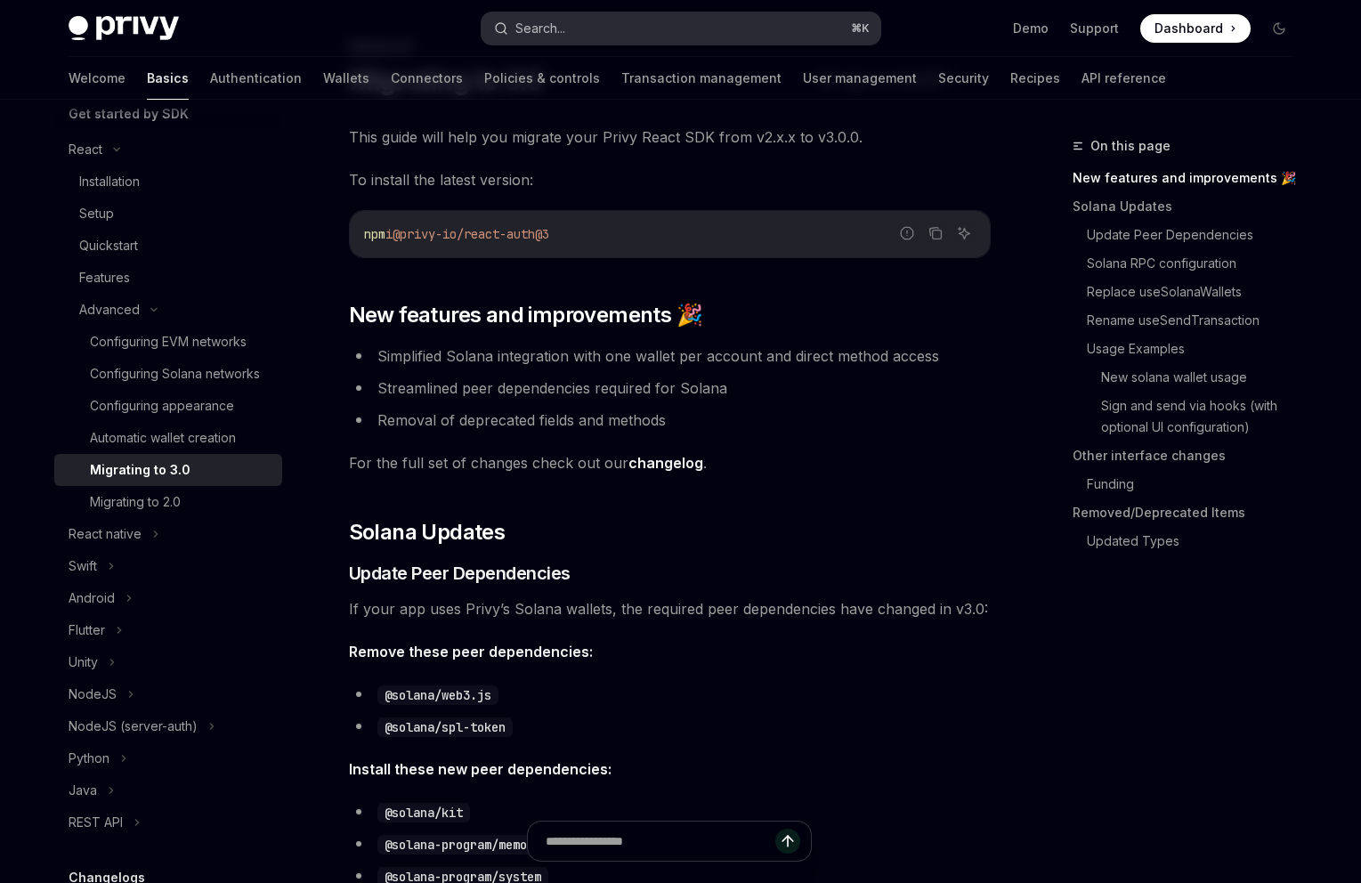
click at [559, 39] on button "Search... ⌘ K" at bounding box center [681, 28] width 399 height 32
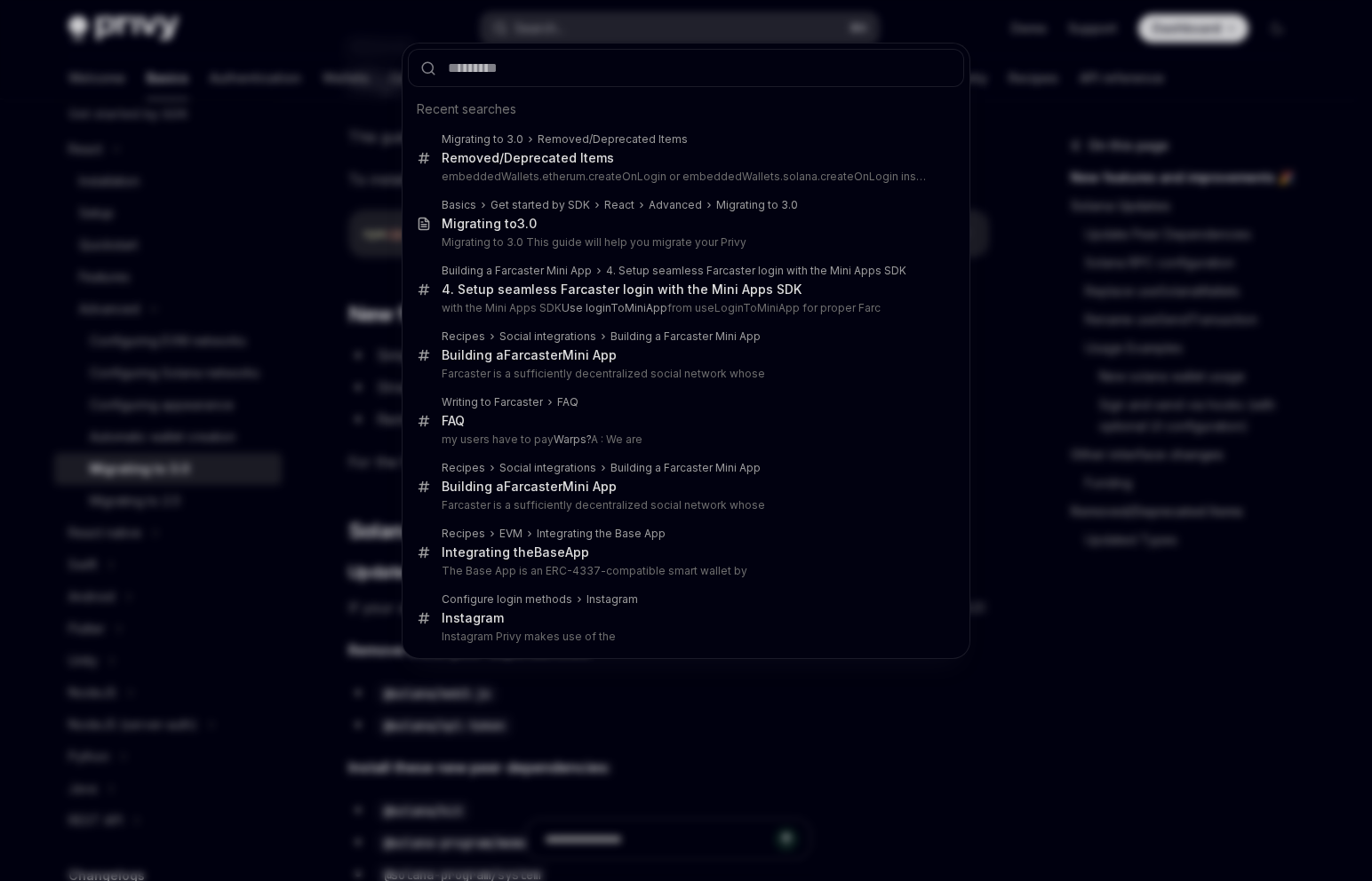
type input "**********"
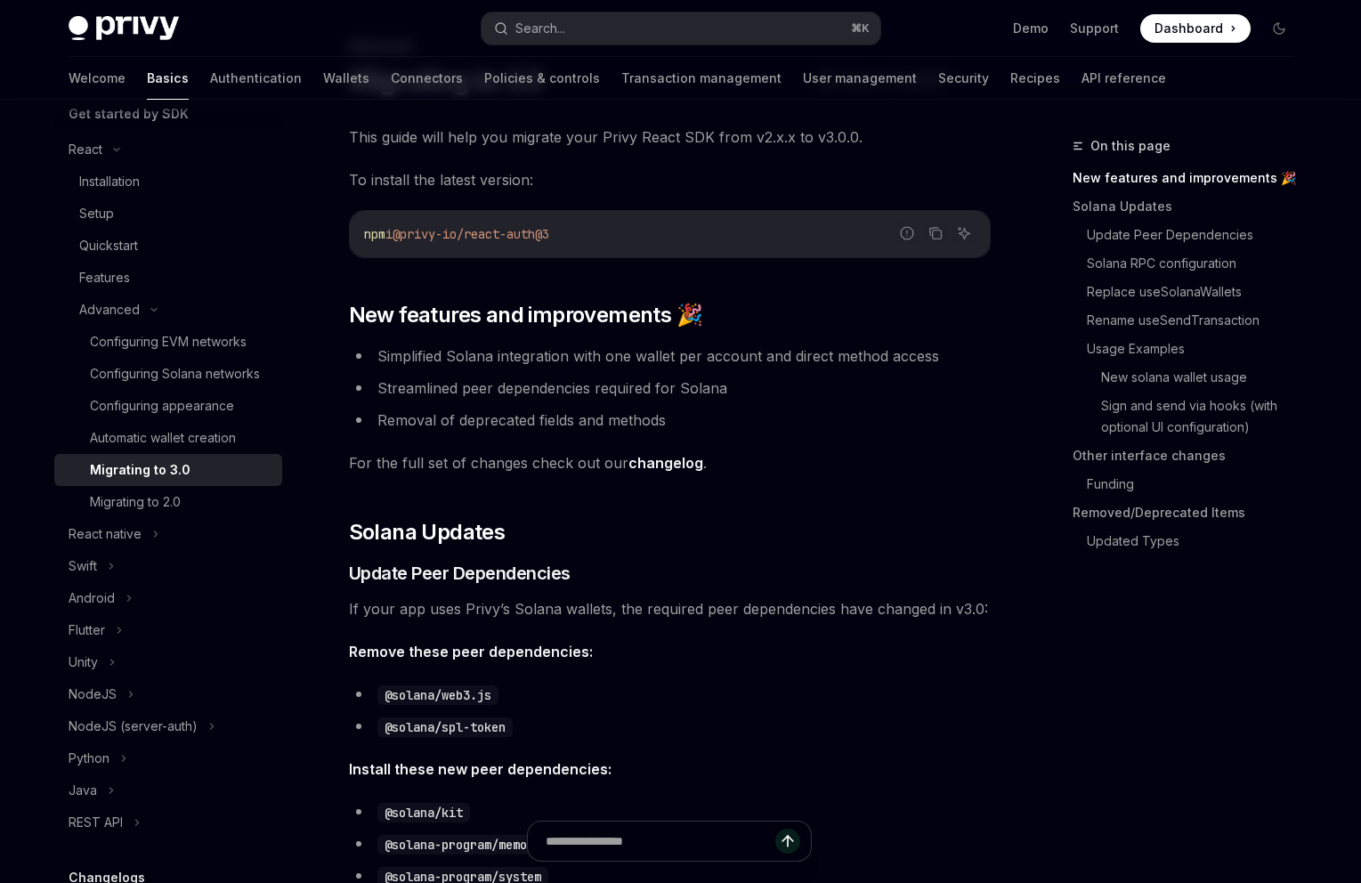
type textarea "*"
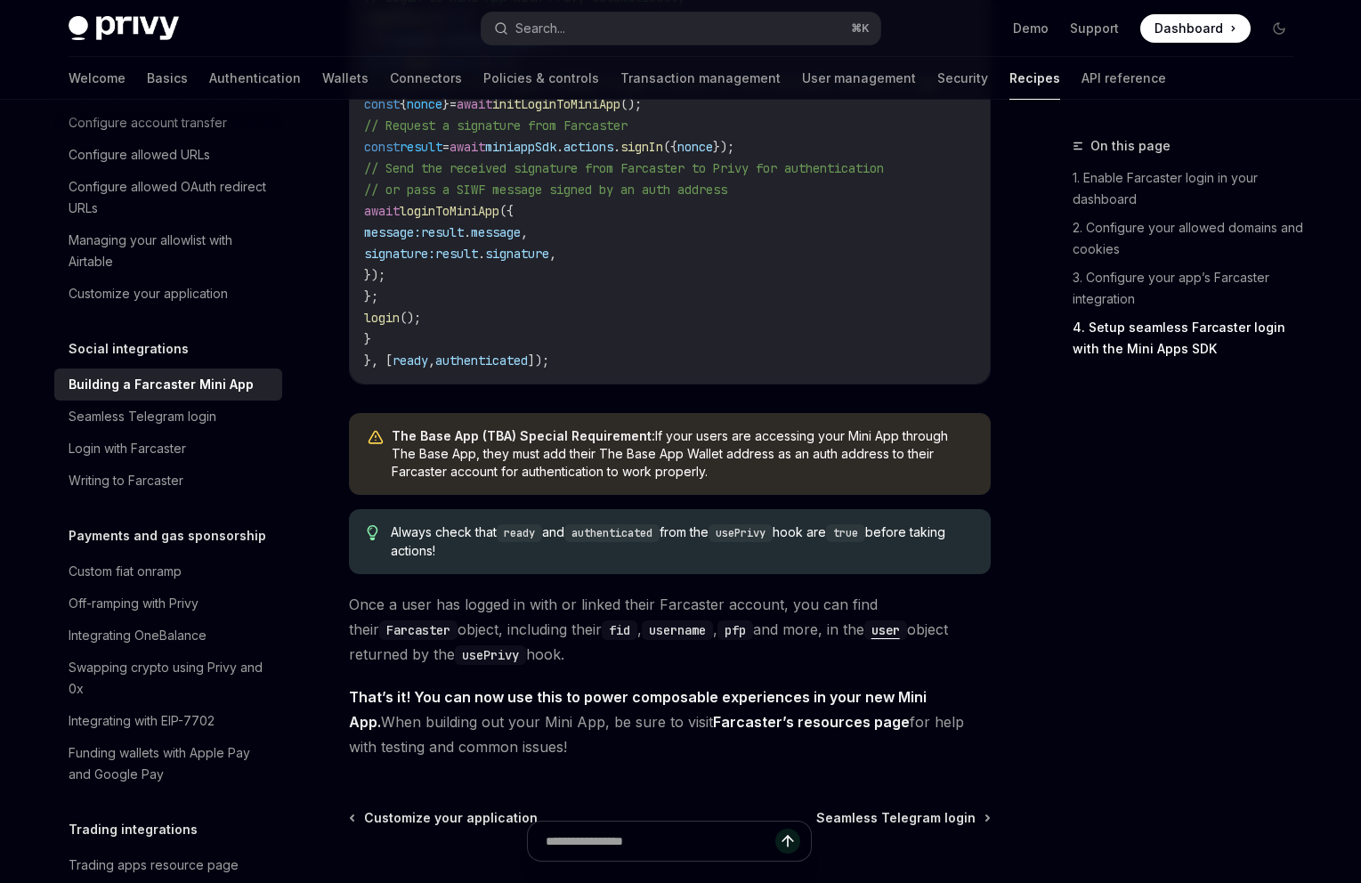
scroll to position [2815, 0]
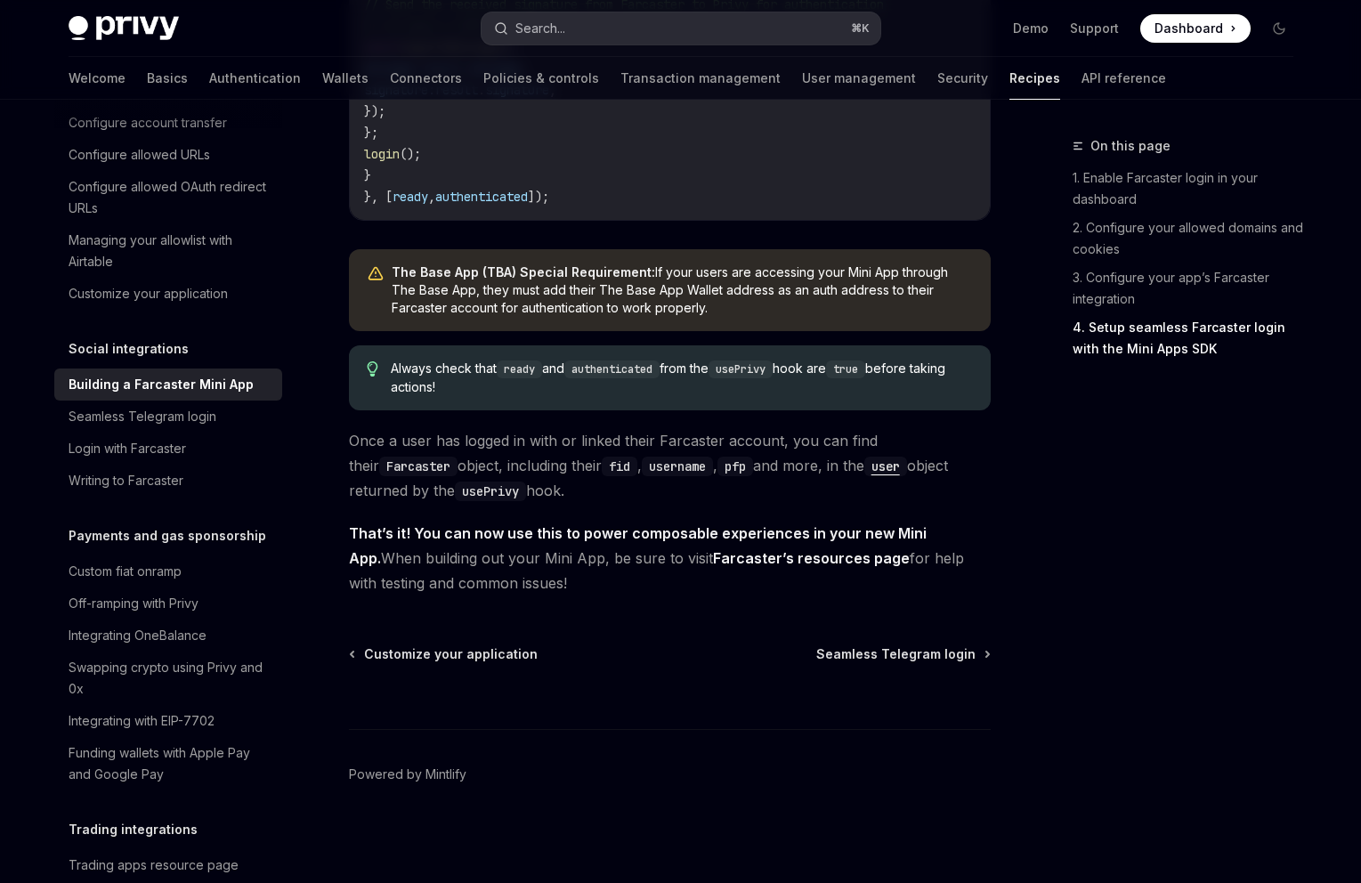
click at [551, 23] on div "Search..." at bounding box center [540, 28] width 50 height 21
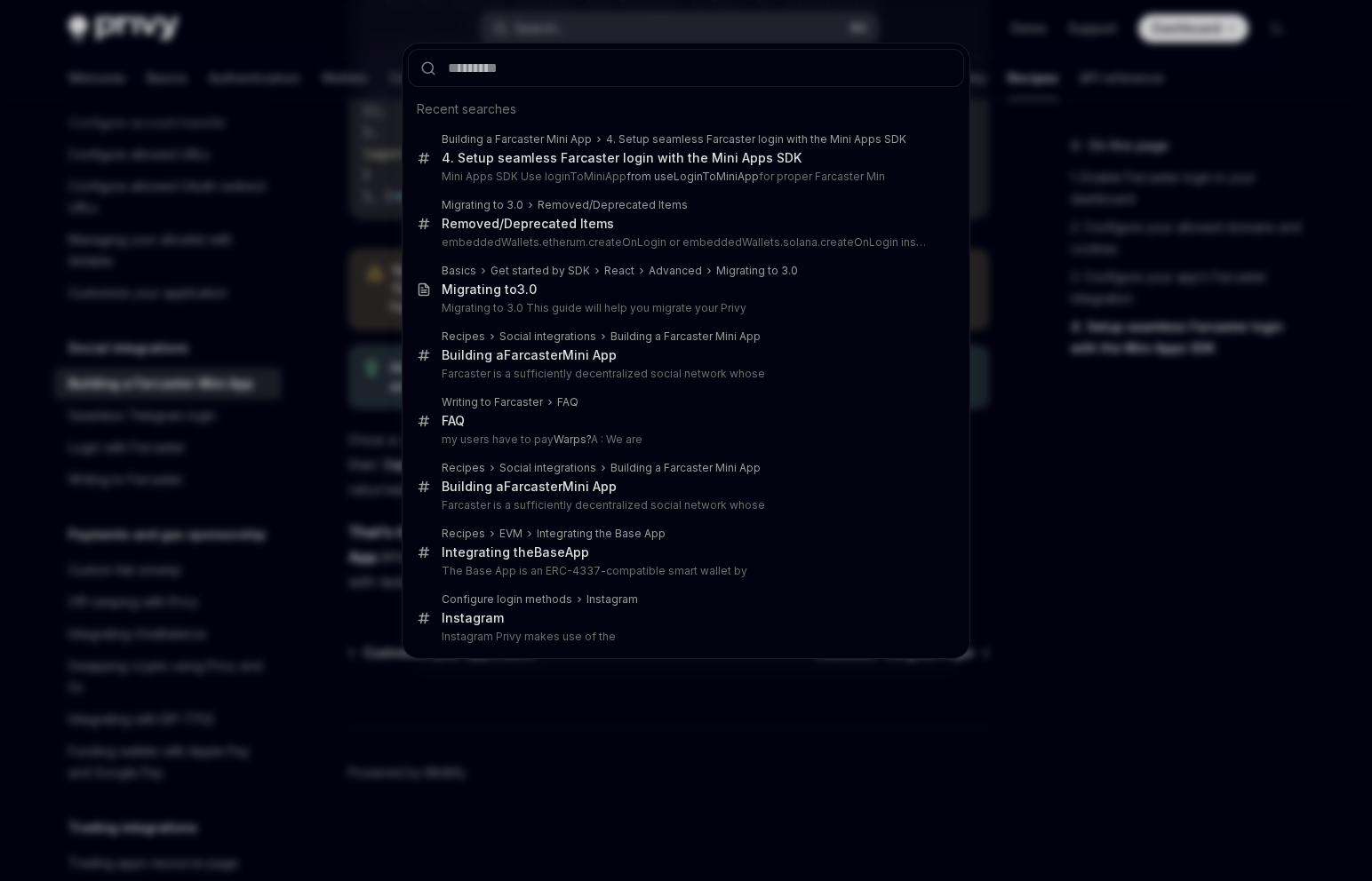
type input "**********"
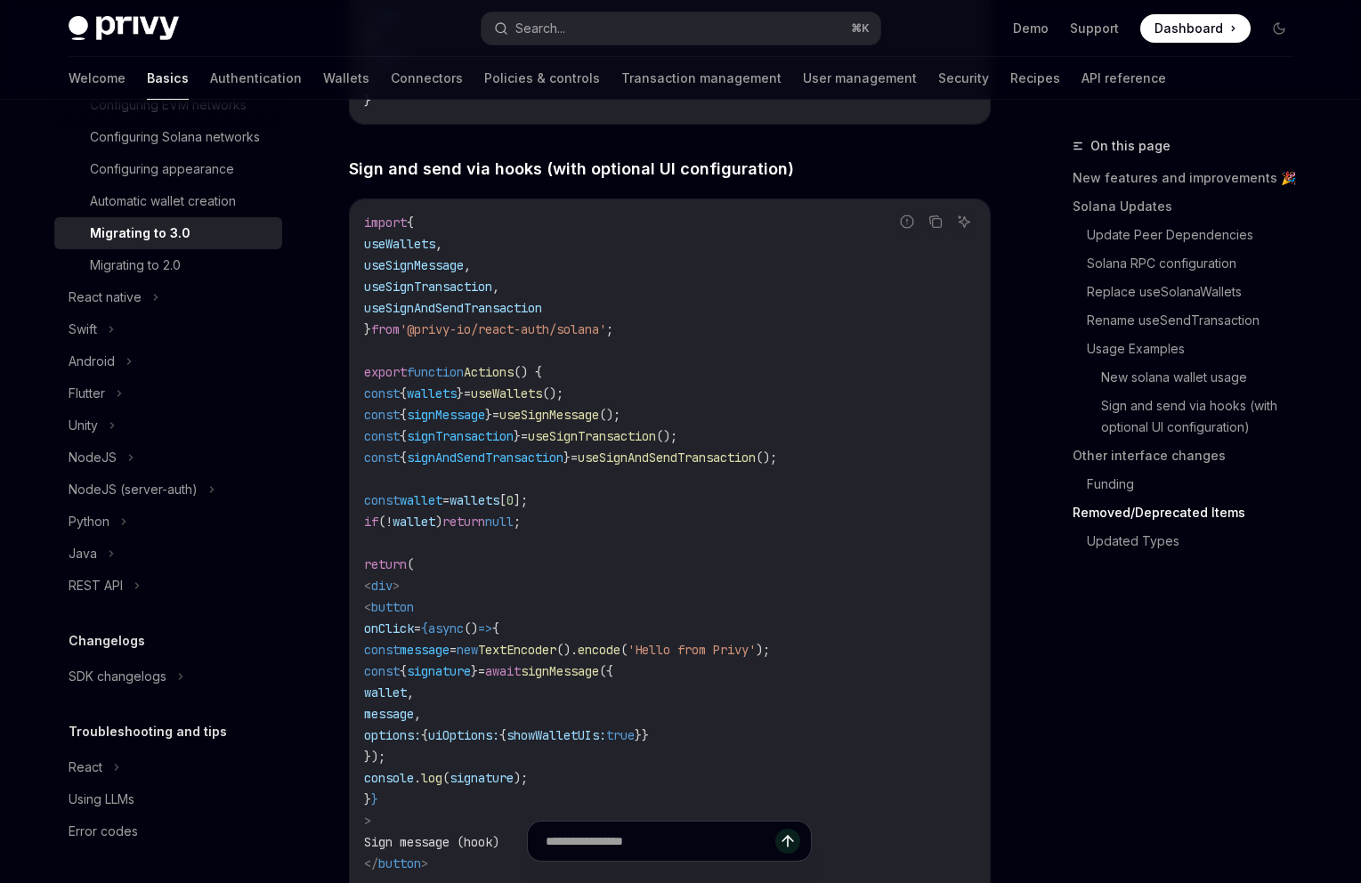
scroll to position [7280, 0]
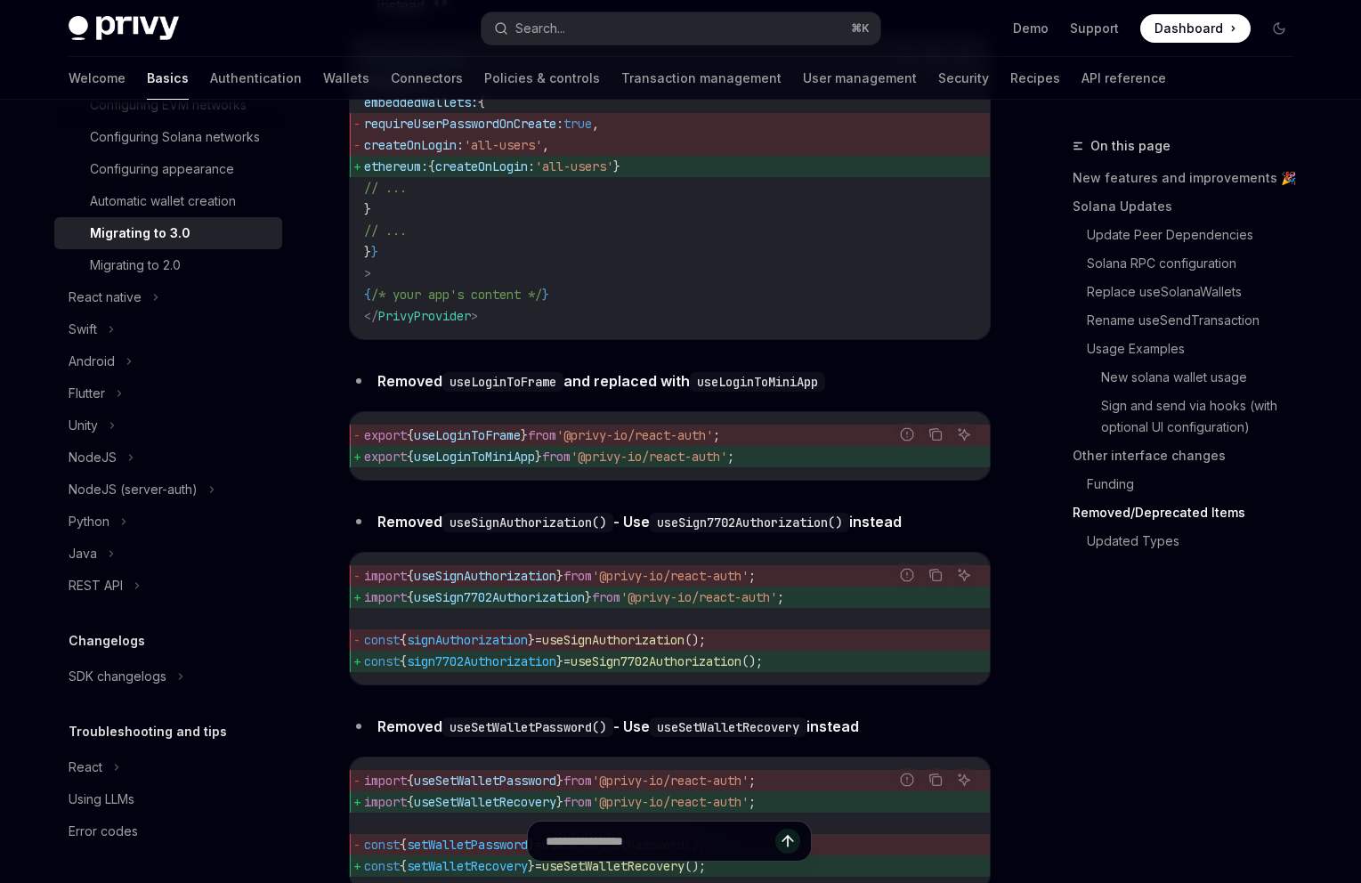
click at [880, 393] on li "Removed useLoginToFrame and replaced with useLoginToMiniApp" at bounding box center [670, 381] width 642 height 25
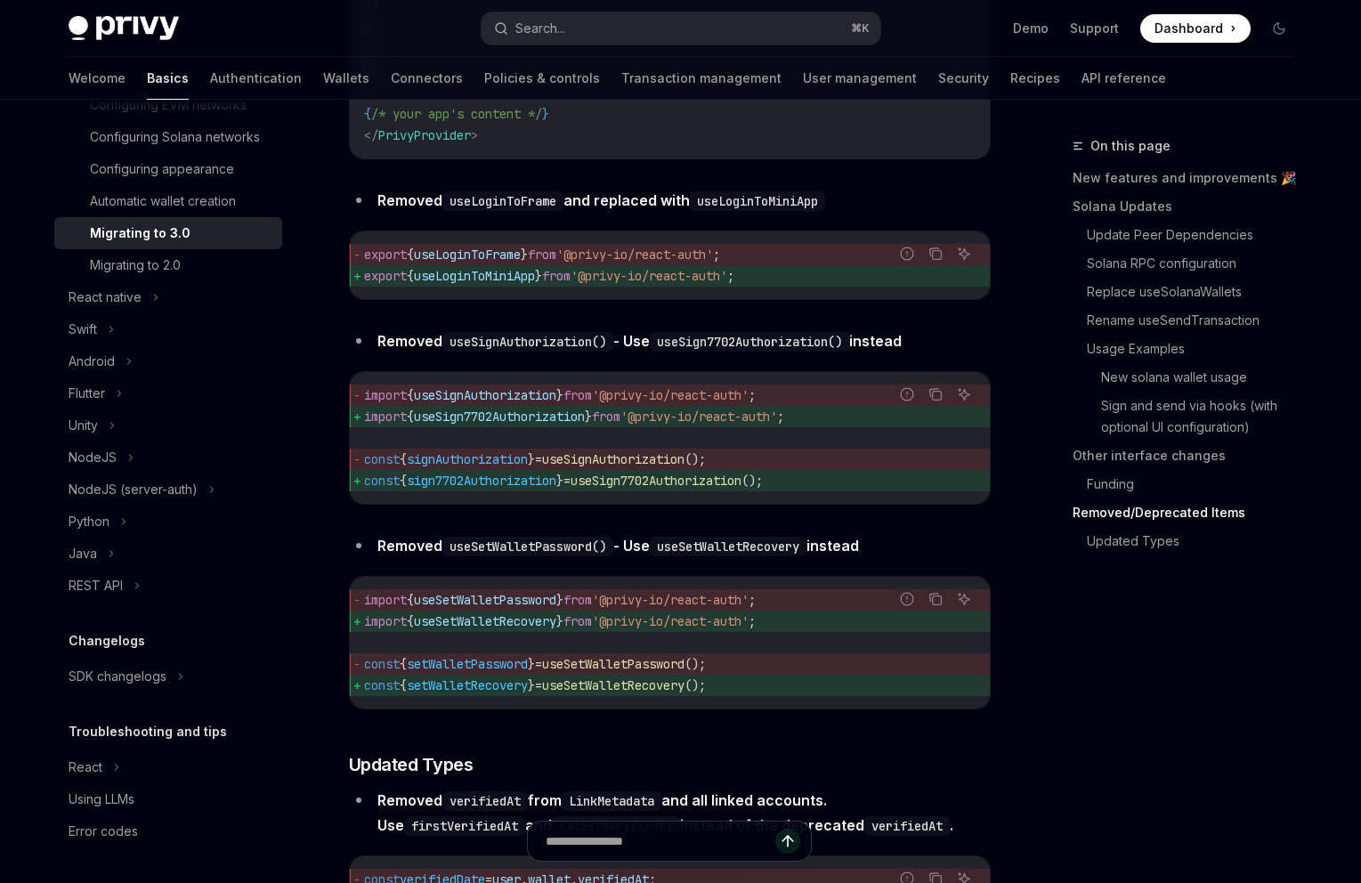
scroll to position [7464, 0]
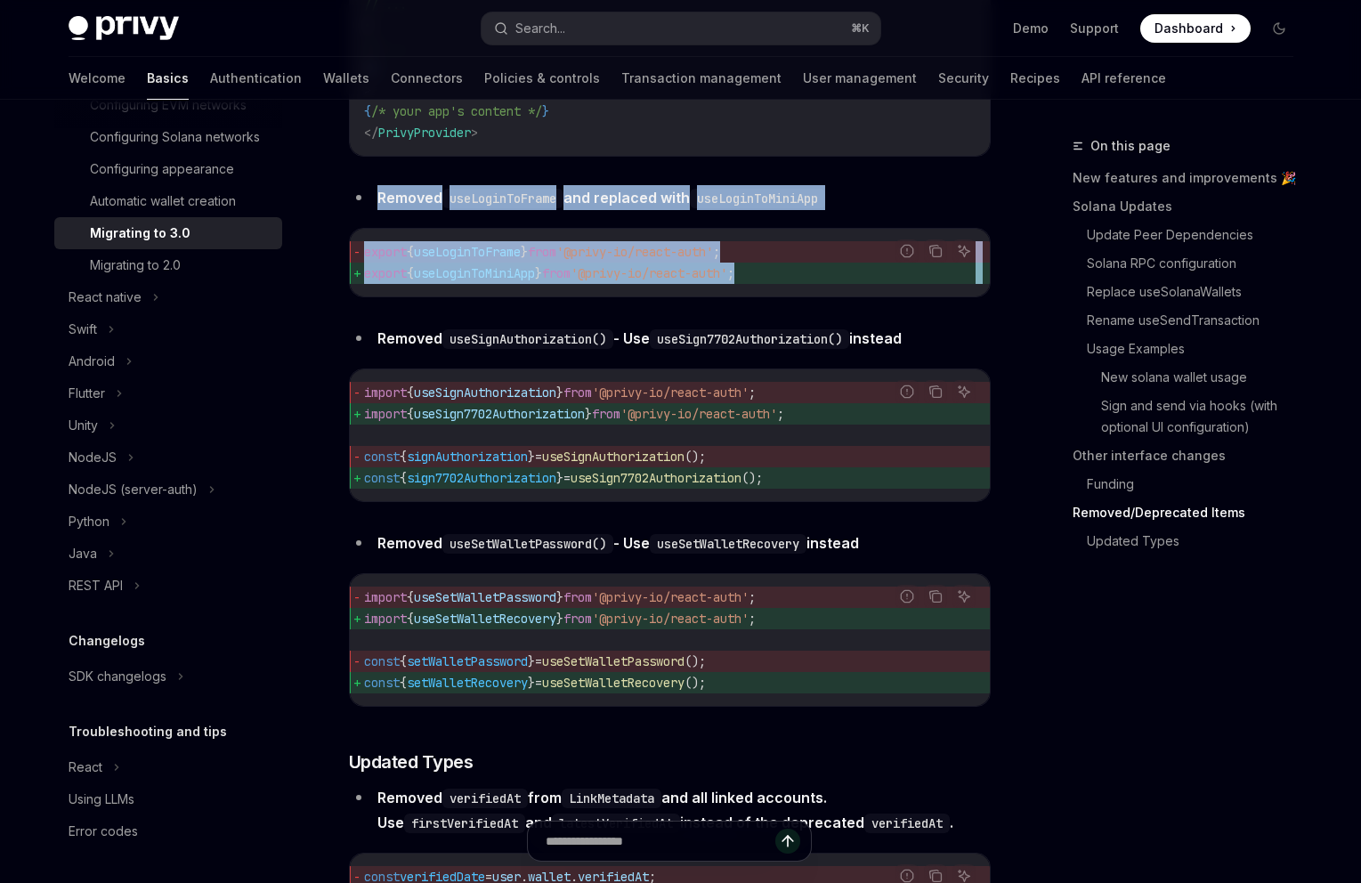
drag, startPoint x: 340, startPoint y: 264, endPoint x: 1010, endPoint y: 358, distance: 676.1
copy div "Removed useLoginToFrame and replaced with useLoginToMiniApp Report incorrect co…"
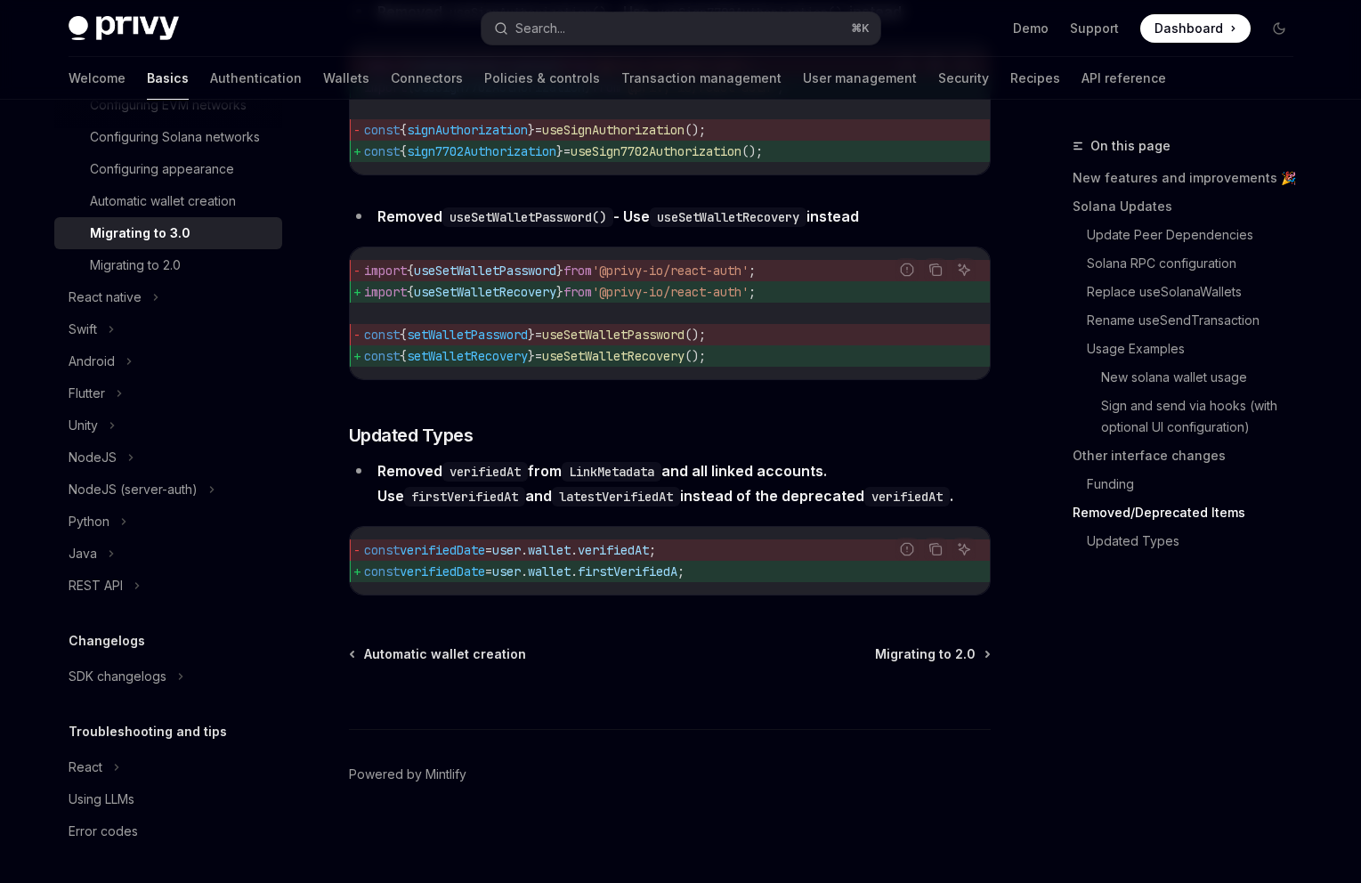
scroll to position [7851, 0]
click at [93, 674] on div "SDK changelogs" at bounding box center [118, 676] width 98 height 21
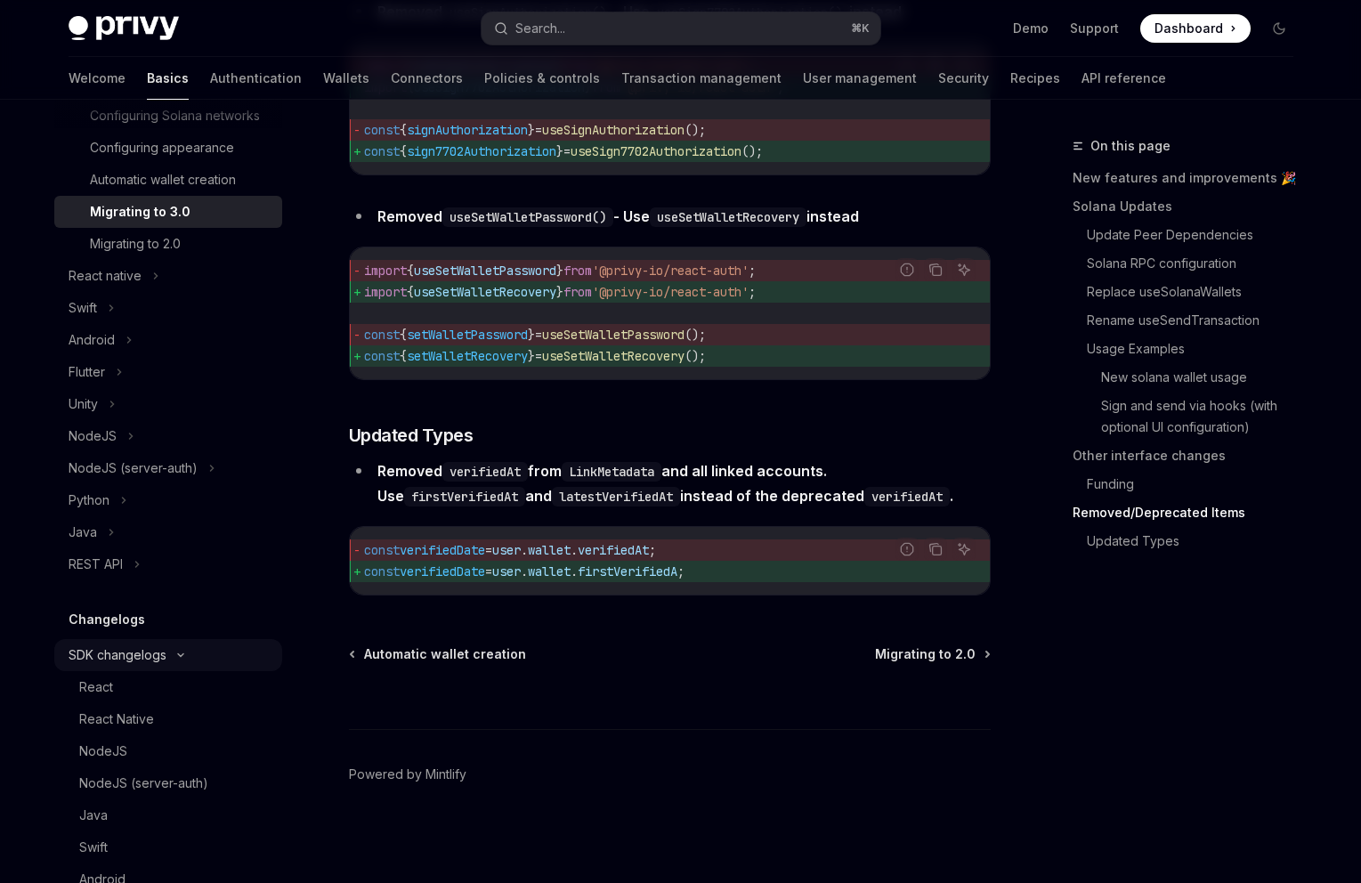
scroll to position [887, 0]
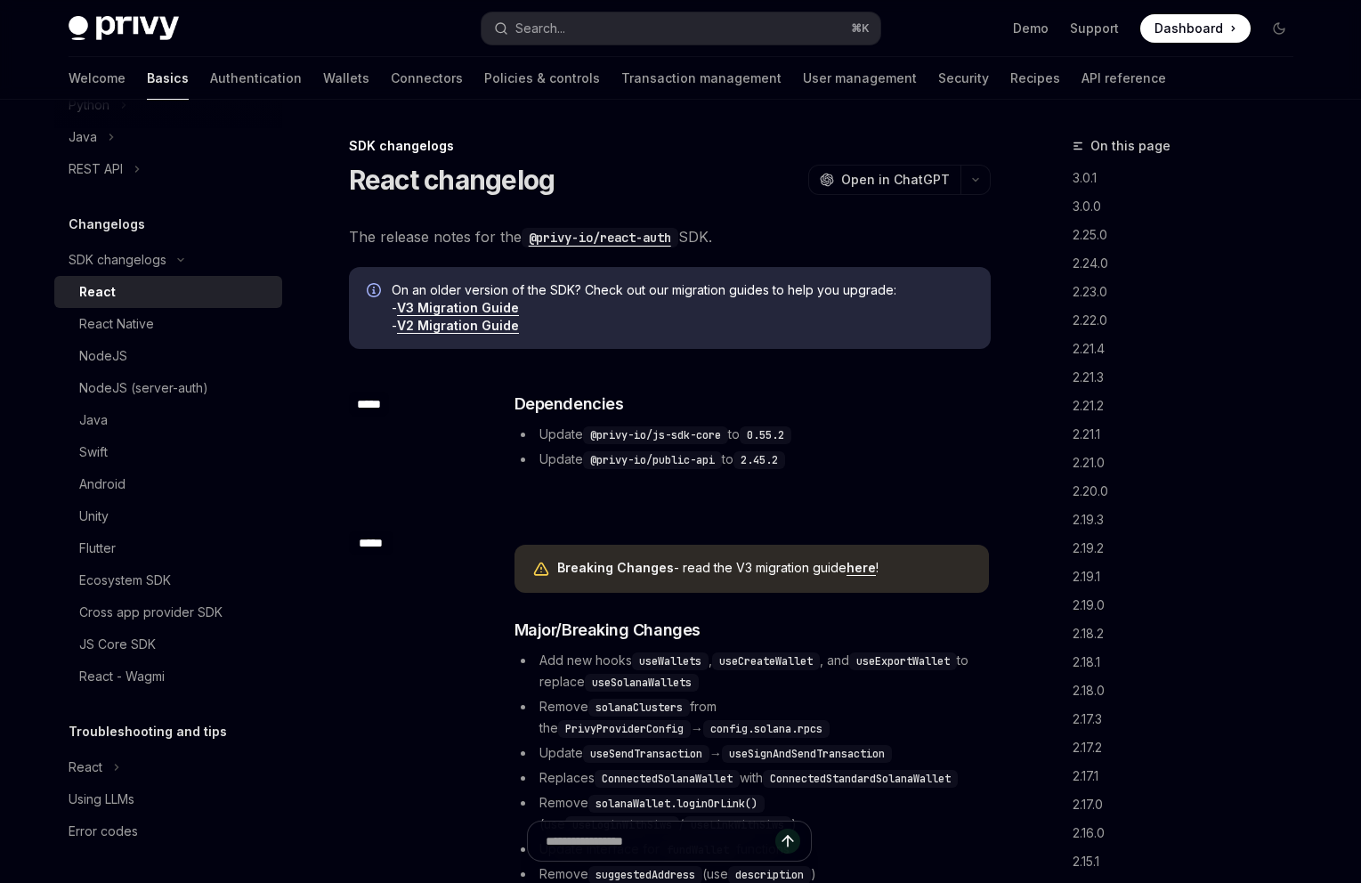
click at [92, 300] on div "React" at bounding box center [97, 291] width 36 height 21
type textarea "*"
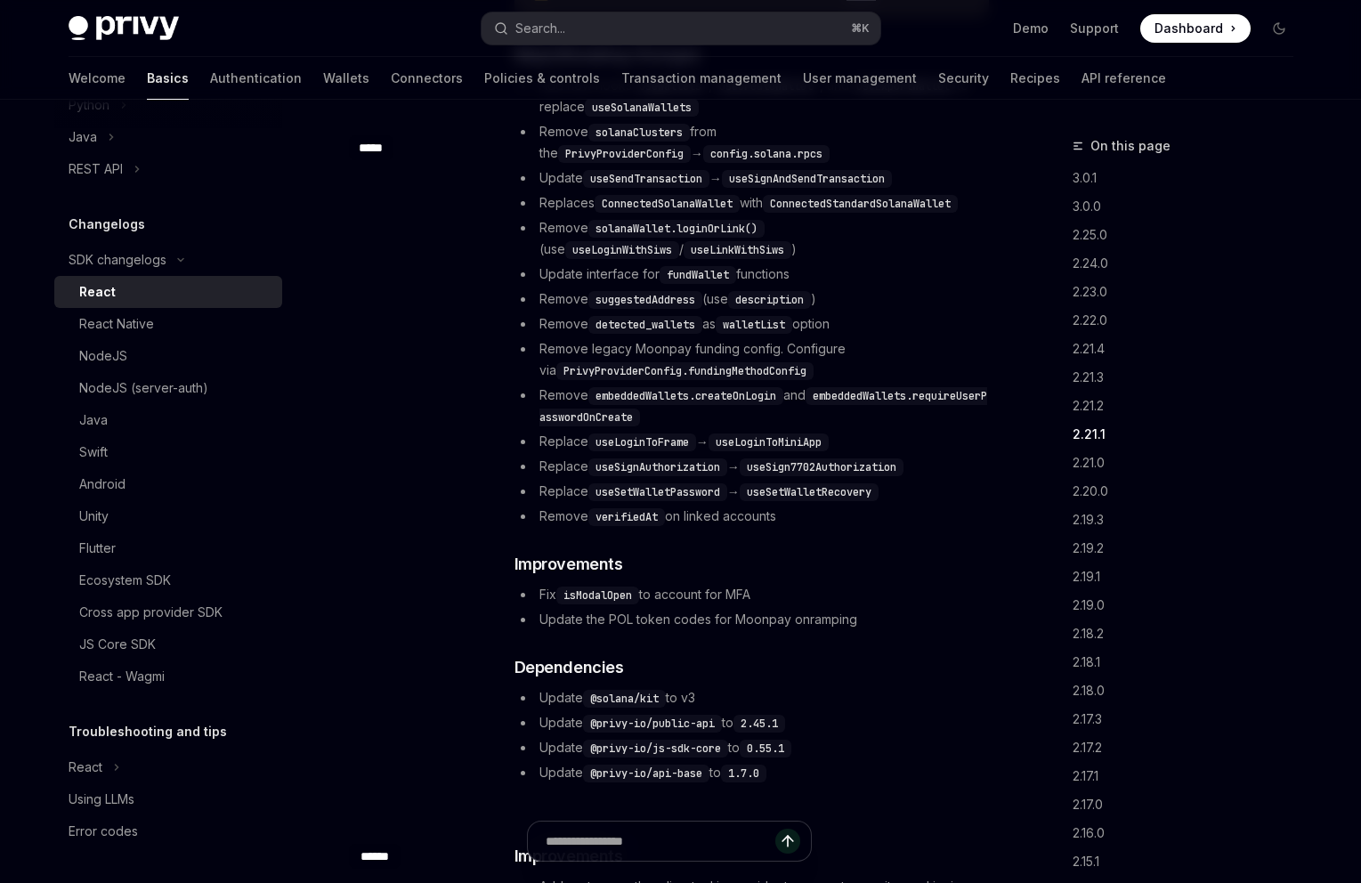
scroll to position [3527, 0]
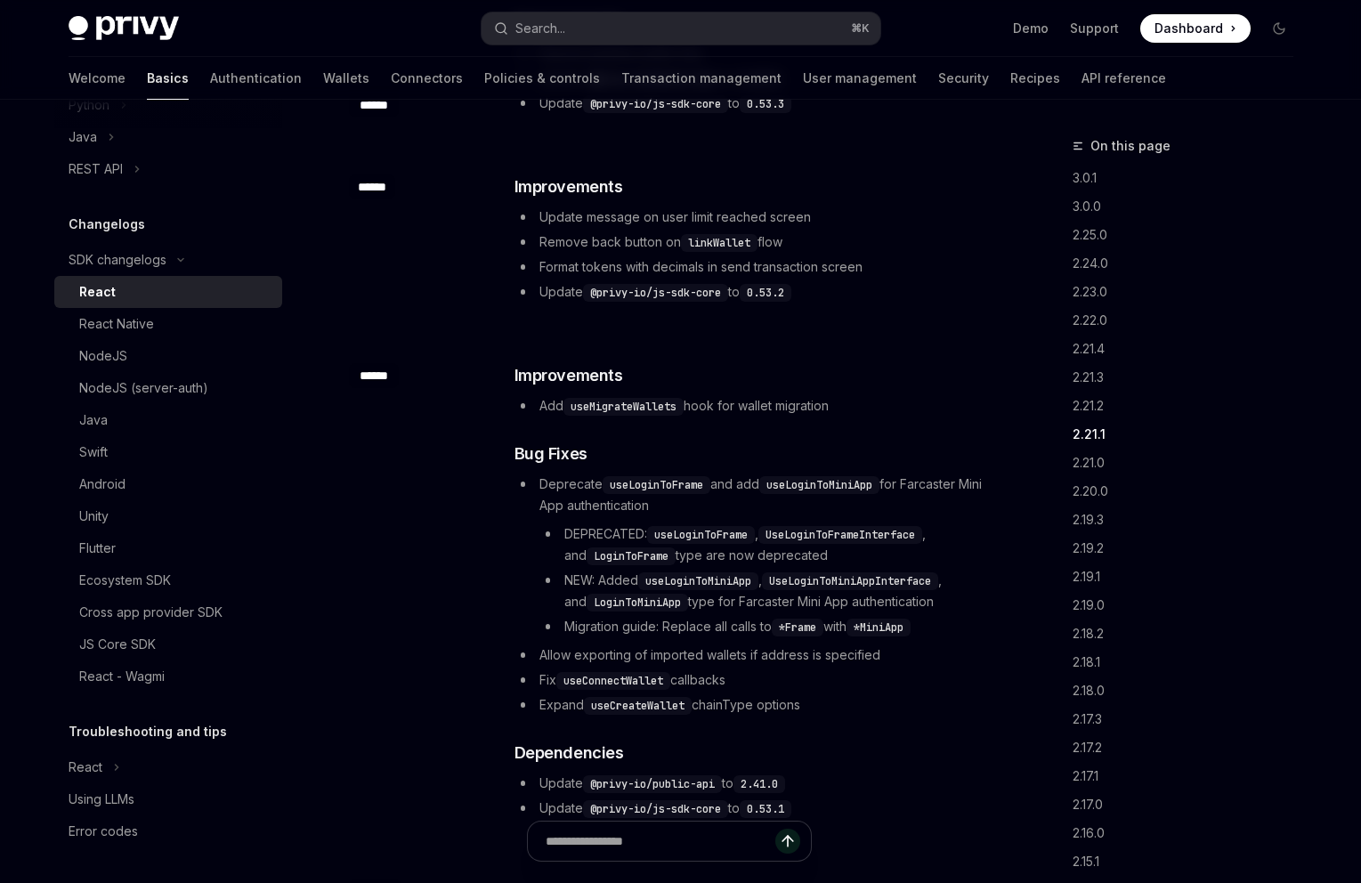
click at [376, 335] on div "​ ****** ​ Improvements Add useMigrateWallets hook for wallet migration ​ Bug F…" at bounding box center [670, 593] width 642 height 516
click at [353, 290] on div "​ ****** ​ Improvements Update message on user limit reached screen Remove back…" at bounding box center [670, 240] width 642 height 189
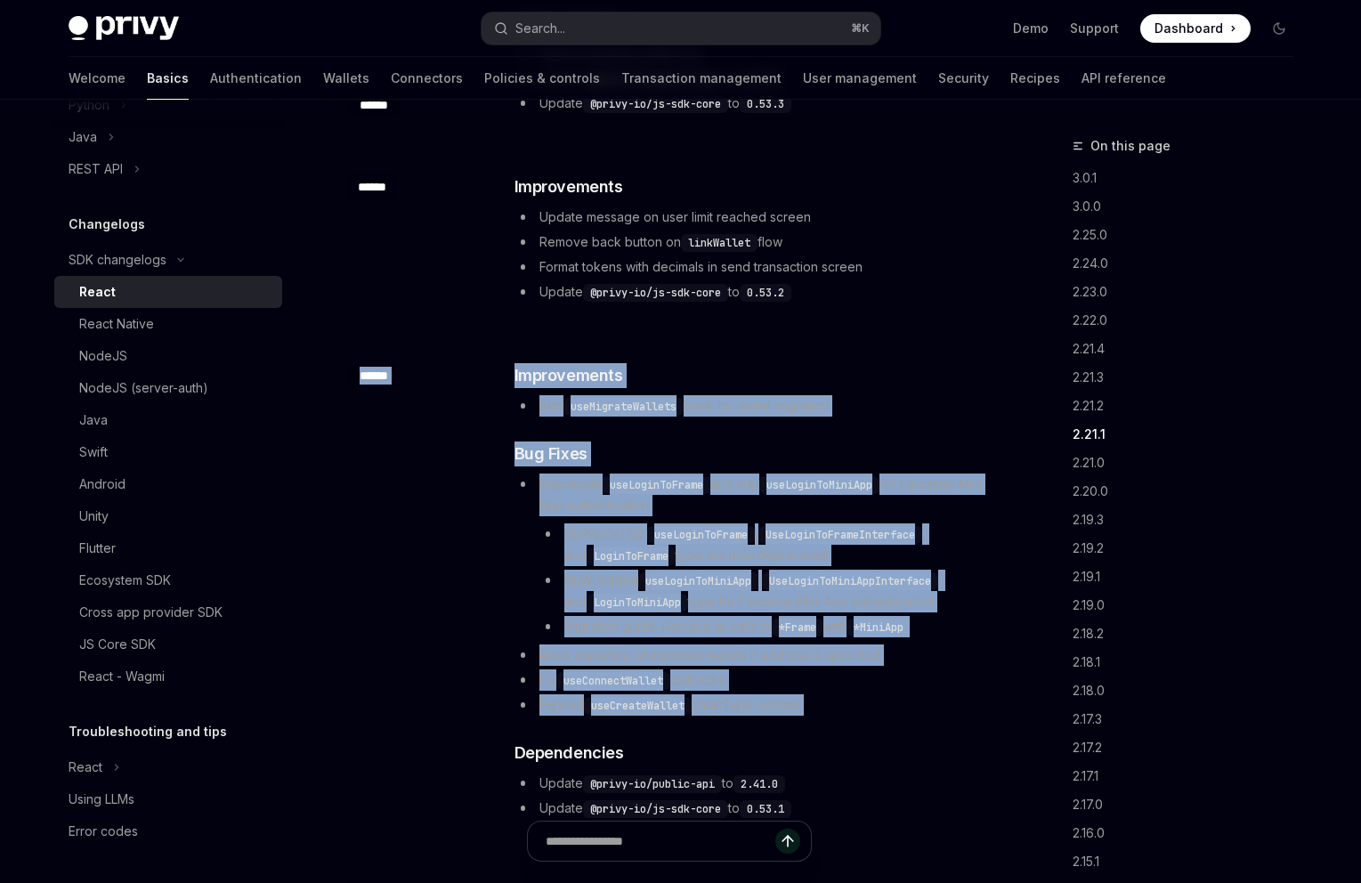
drag, startPoint x: 355, startPoint y: 330, endPoint x: 840, endPoint y: 677, distance: 596.6
click at [840, 677] on div "​ ****** ​ Improvements Add useMigrateWallets hook for wallet migration ​ Bug F…" at bounding box center [670, 593] width 642 height 516
copy div "****** ​ Improvements Add useMigrateWallets hook for wallet migration ​ Bug Fix…"
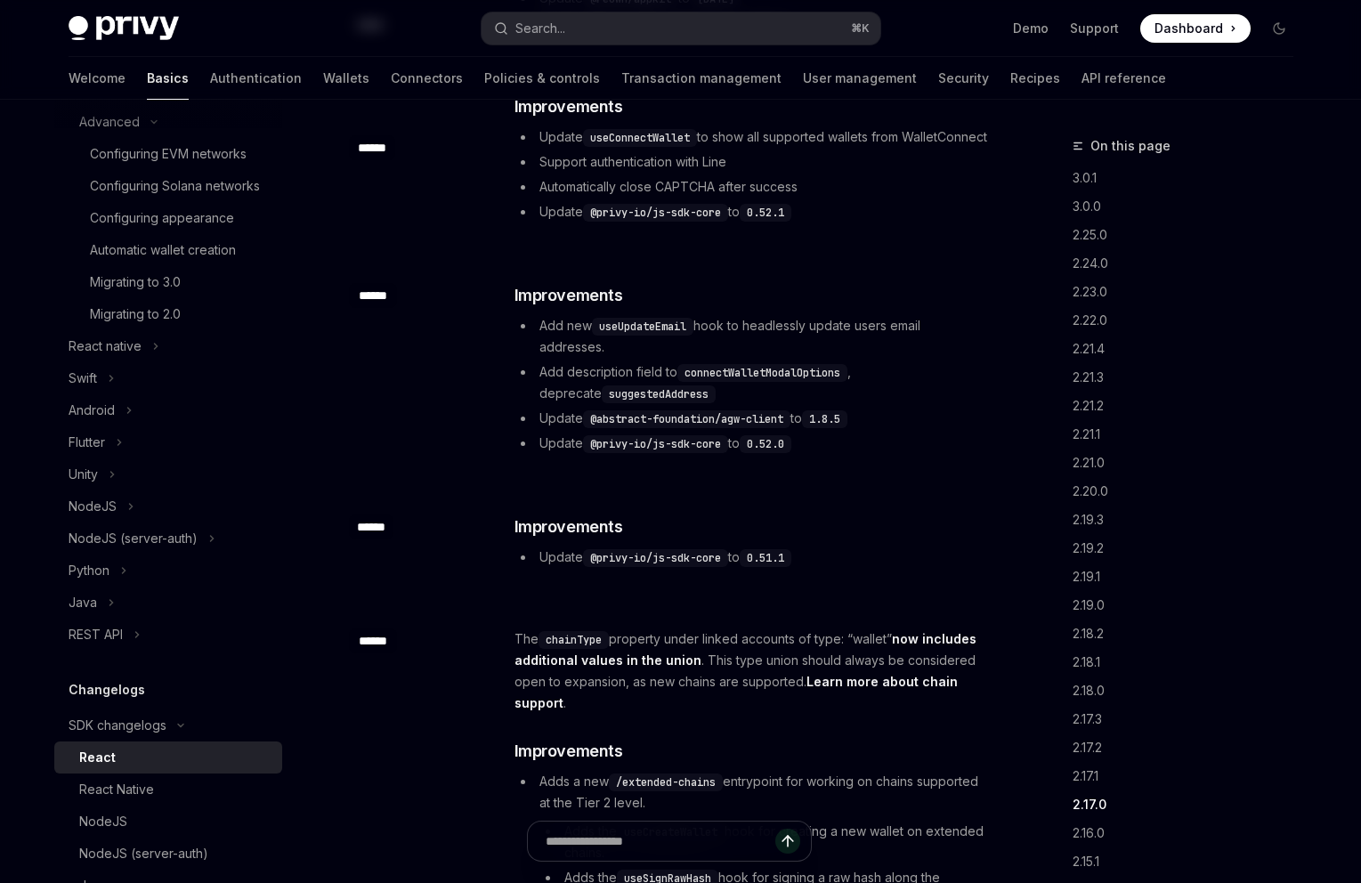
scroll to position [0, 0]
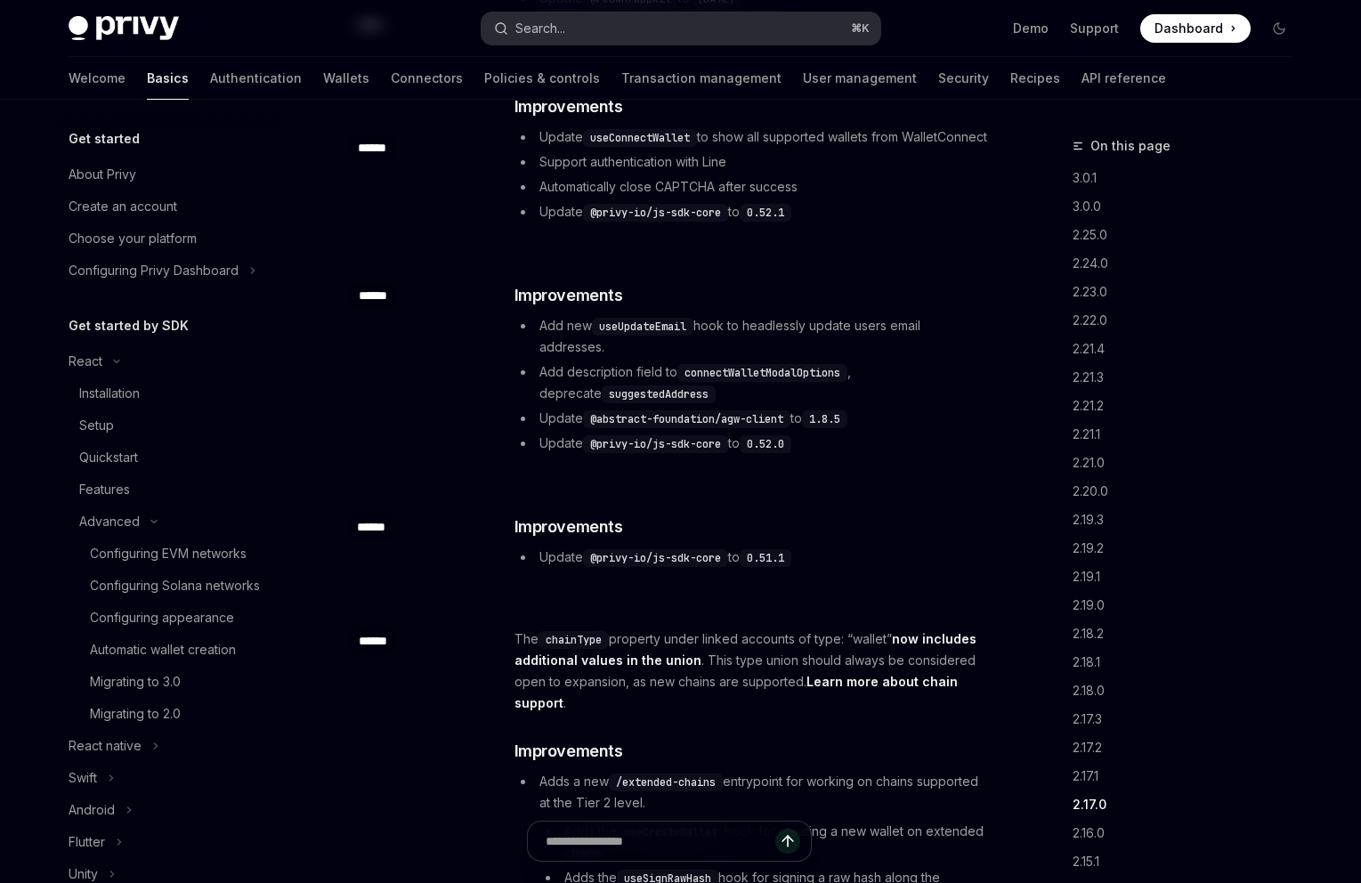
click at [802, 22] on button "Search... ⌘ K" at bounding box center [681, 28] width 399 height 32
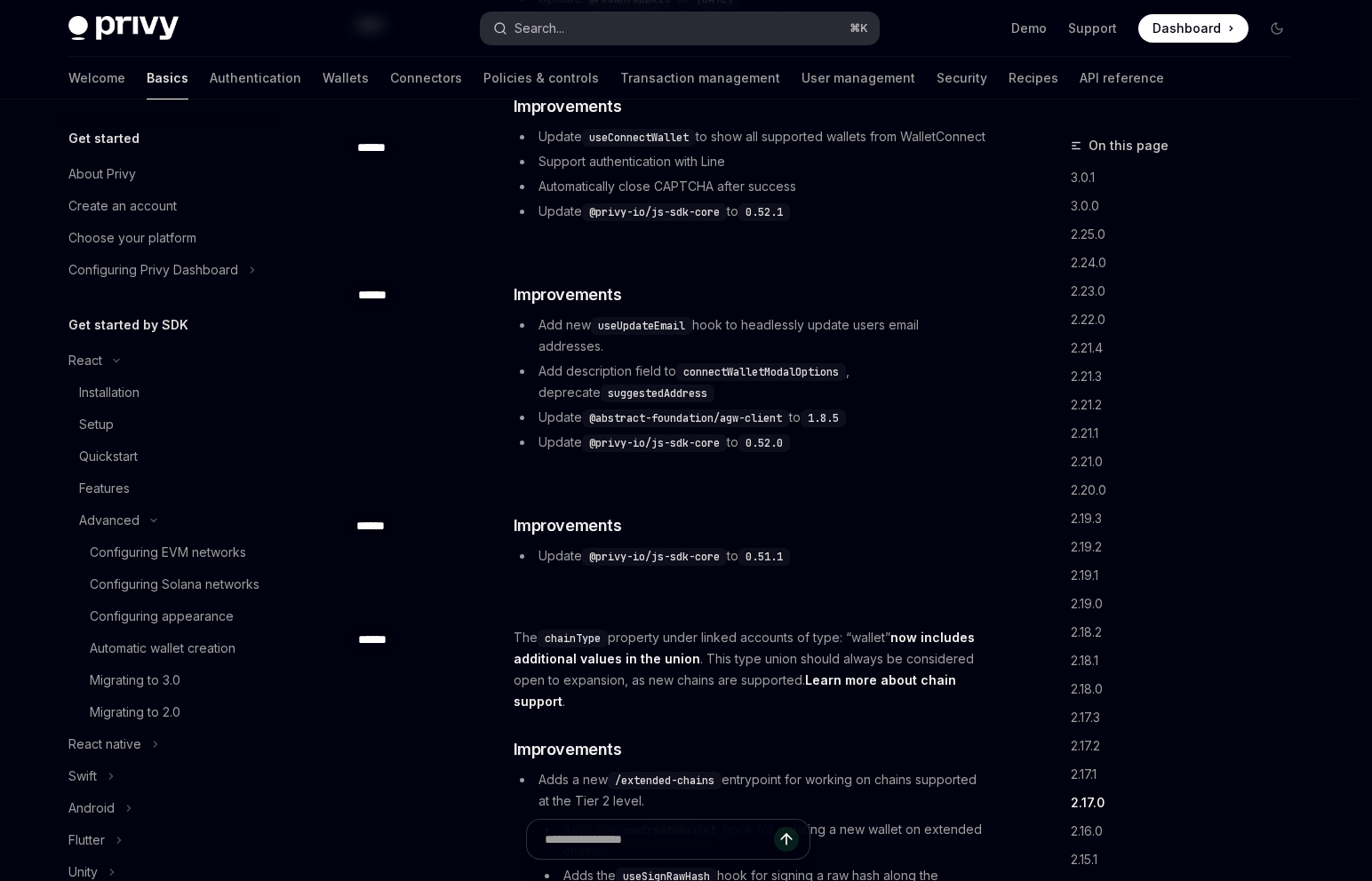
click at [800, 22] on div "Recent searches Migrating to 3.0 Removed/Deprecated Items Removed/Deprecated It…" at bounding box center [686, 440] width 1372 height 881
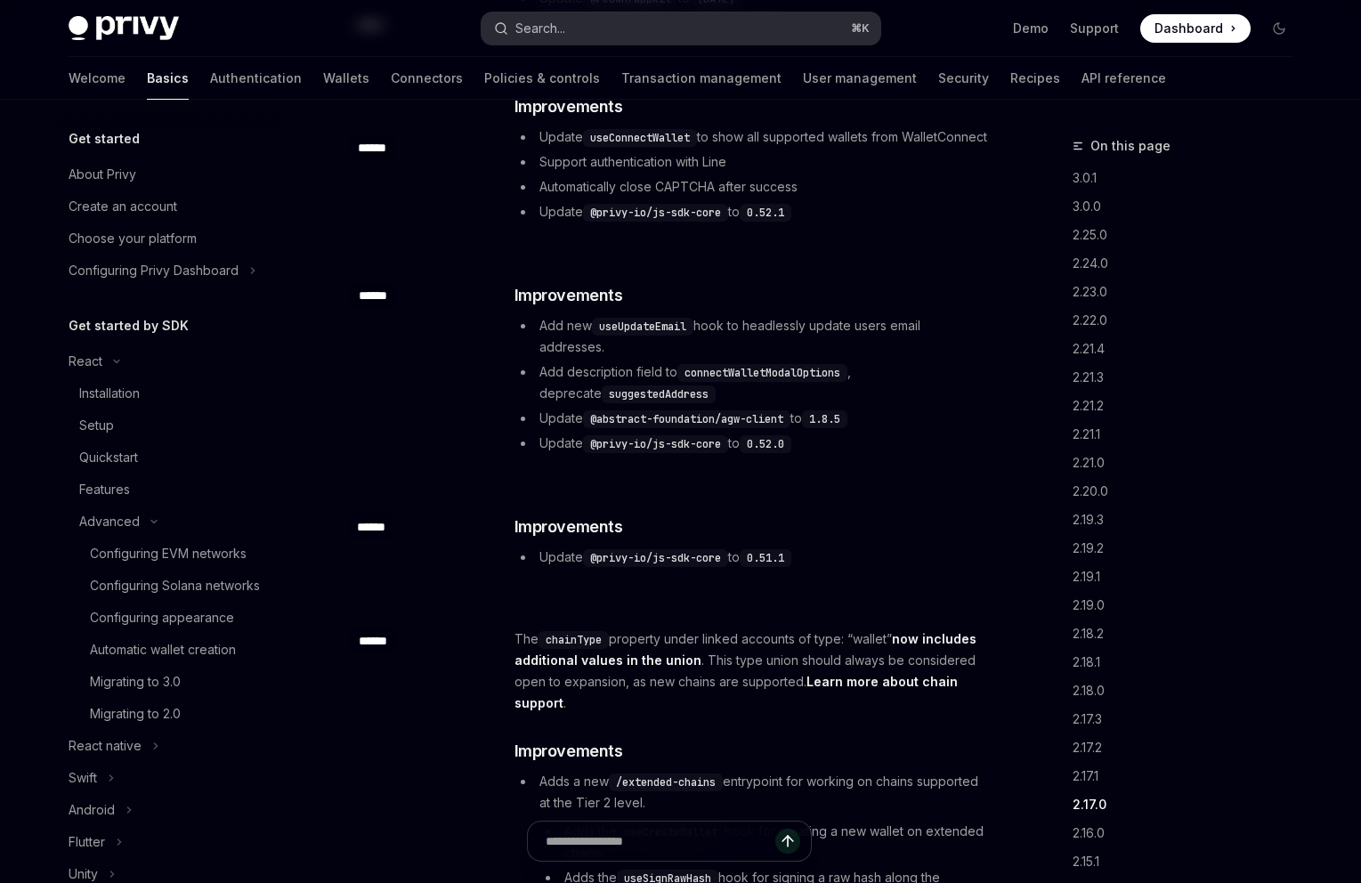
click at [802, 22] on div "Recent searches Migrating to 3.0 Removed/Deprecated Items Removed/Deprecated It…" at bounding box center [680, 441] width 1361 height 883
click at [802, 22] on button "Search... ⌘ K" at bounding box center [681, 28] width 399 height 32
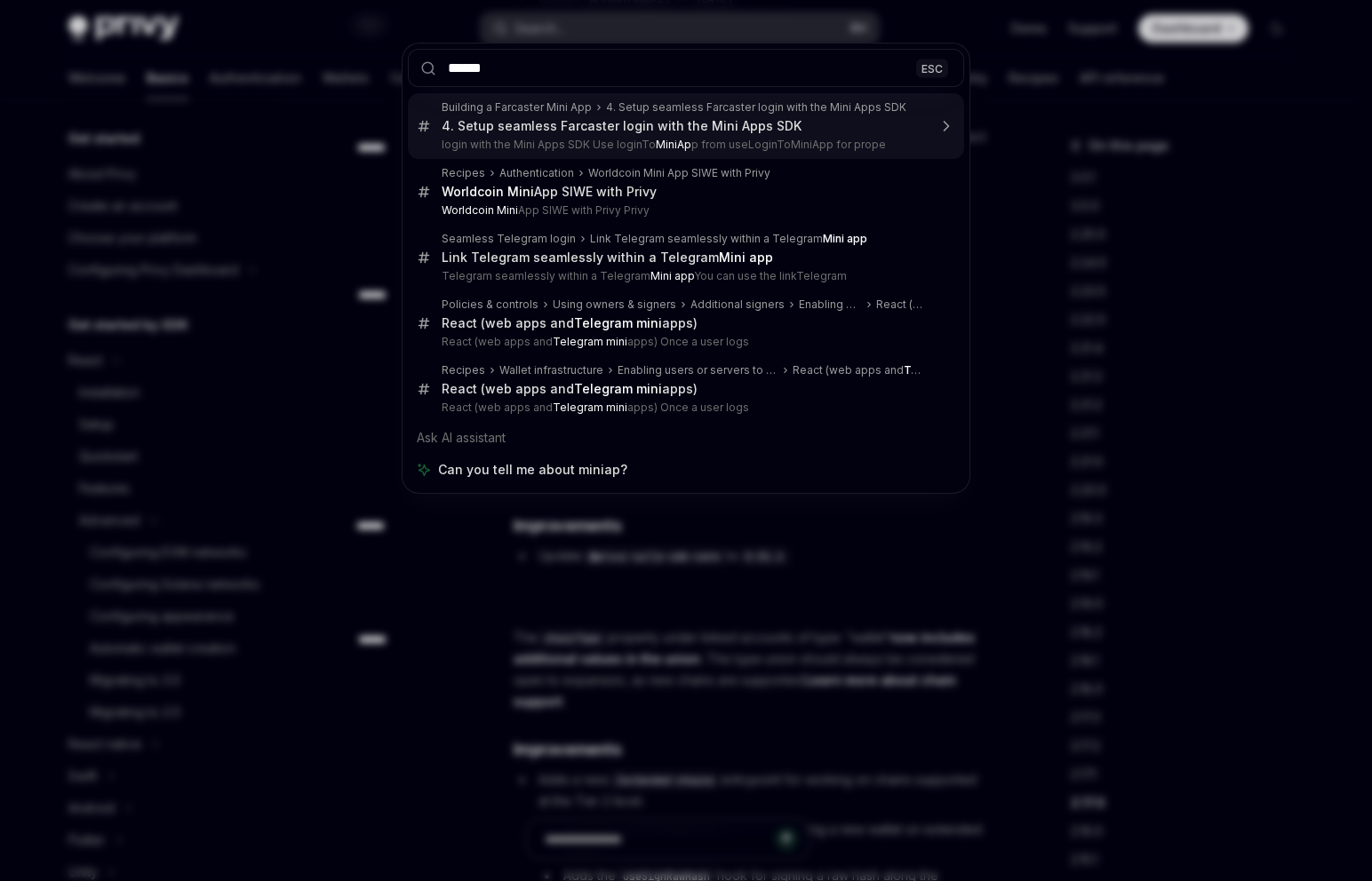
type input "*******"
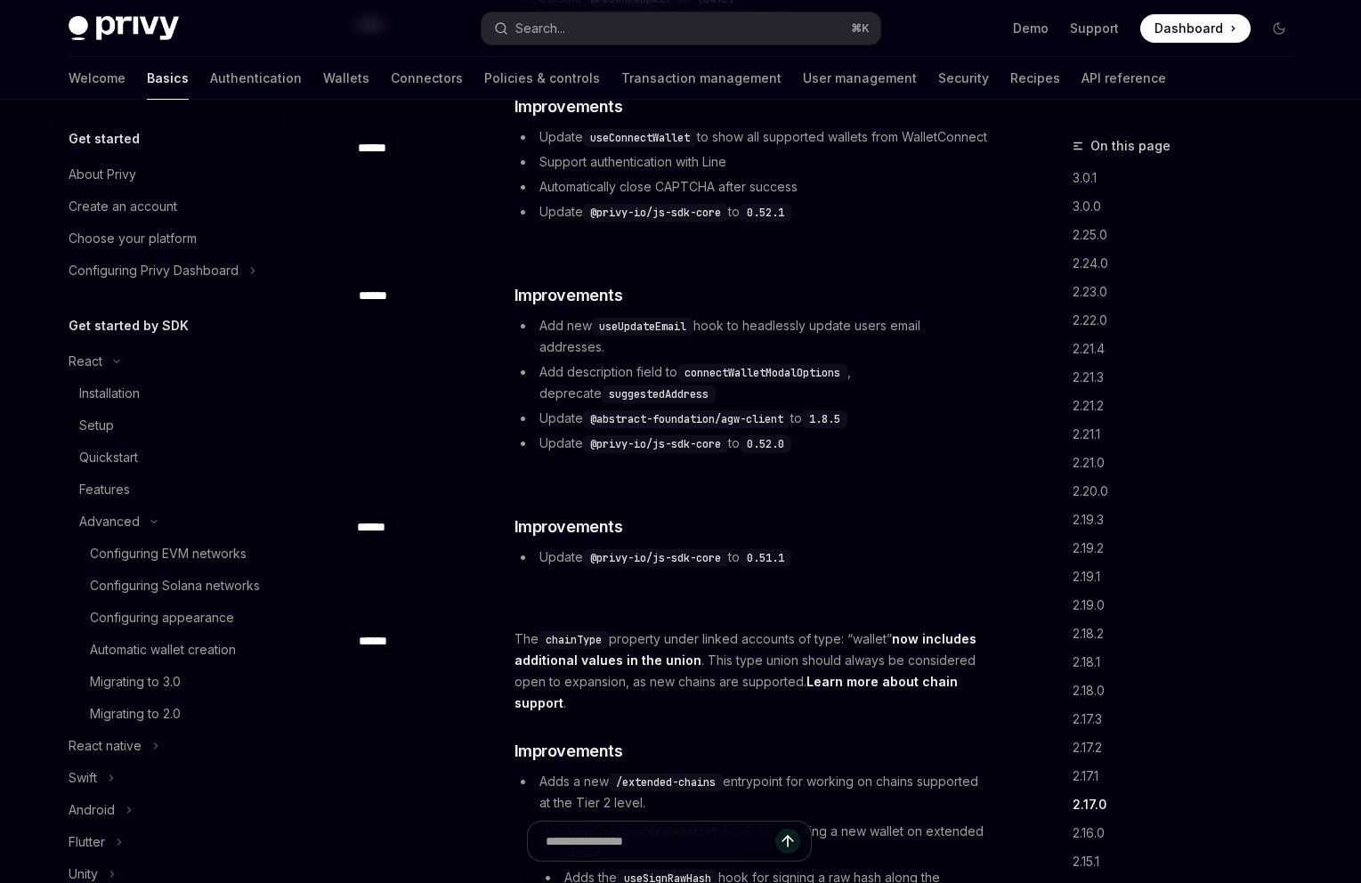
scroll to position [1772, 0]
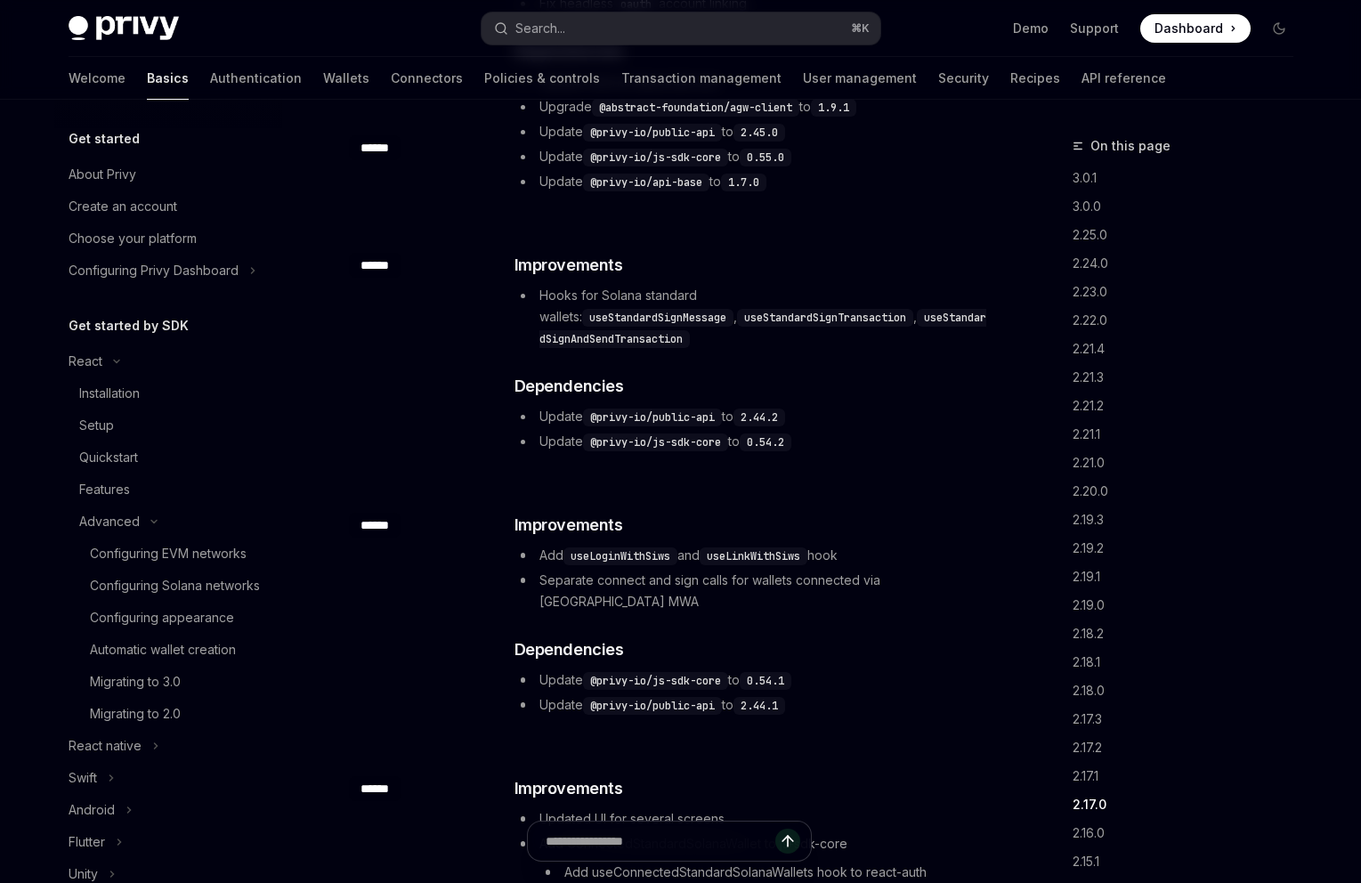
type textarea "*"
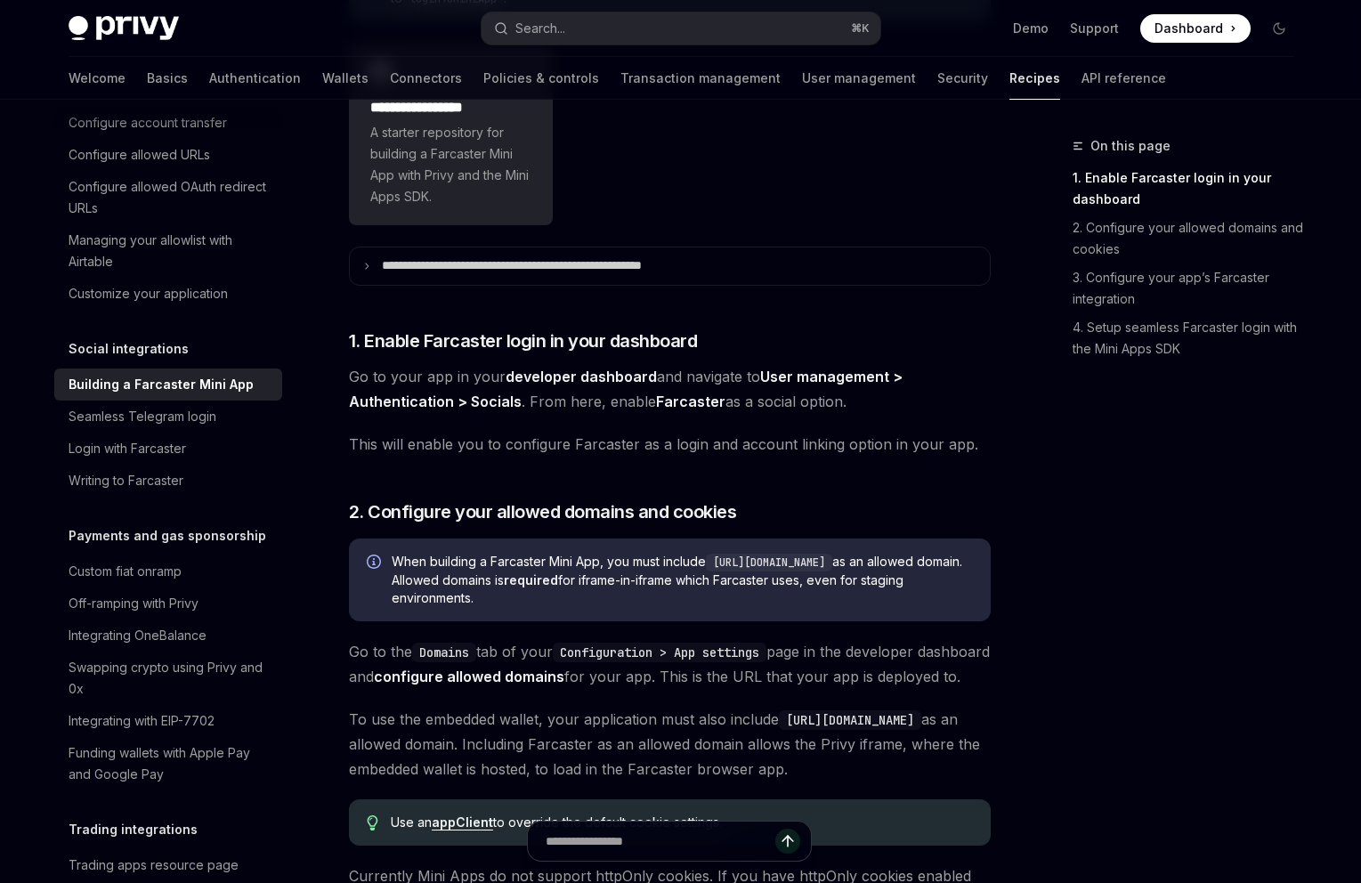
scroll to position [504, 0]
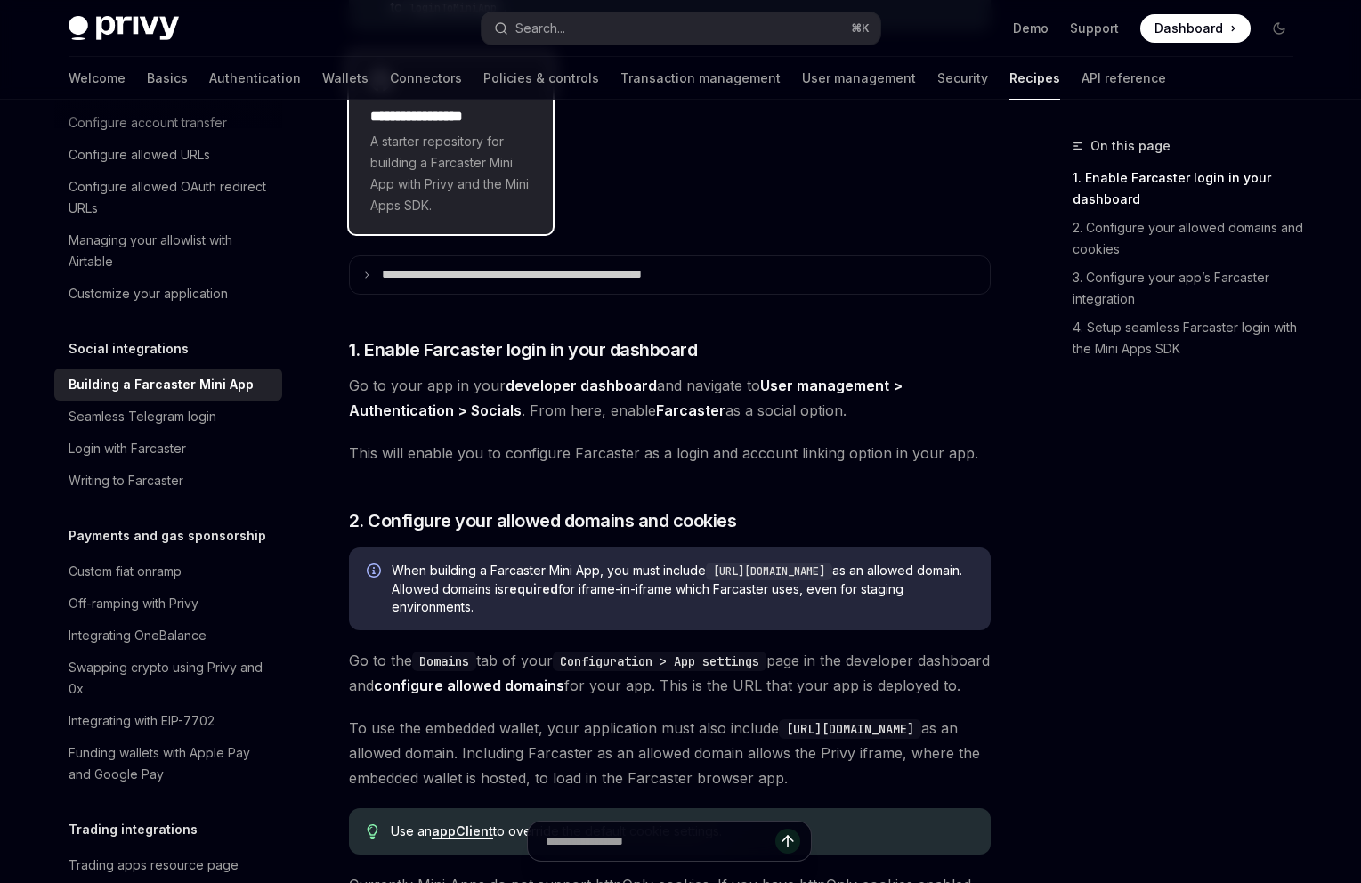
click at [437, 148] on span "A starter repository for building a Farcaster Mini App with Privy and the Mini …" at bounding box center [451, 173] width 162 height 85
